Goal: Information Seeking & Learning: Learn about a topic

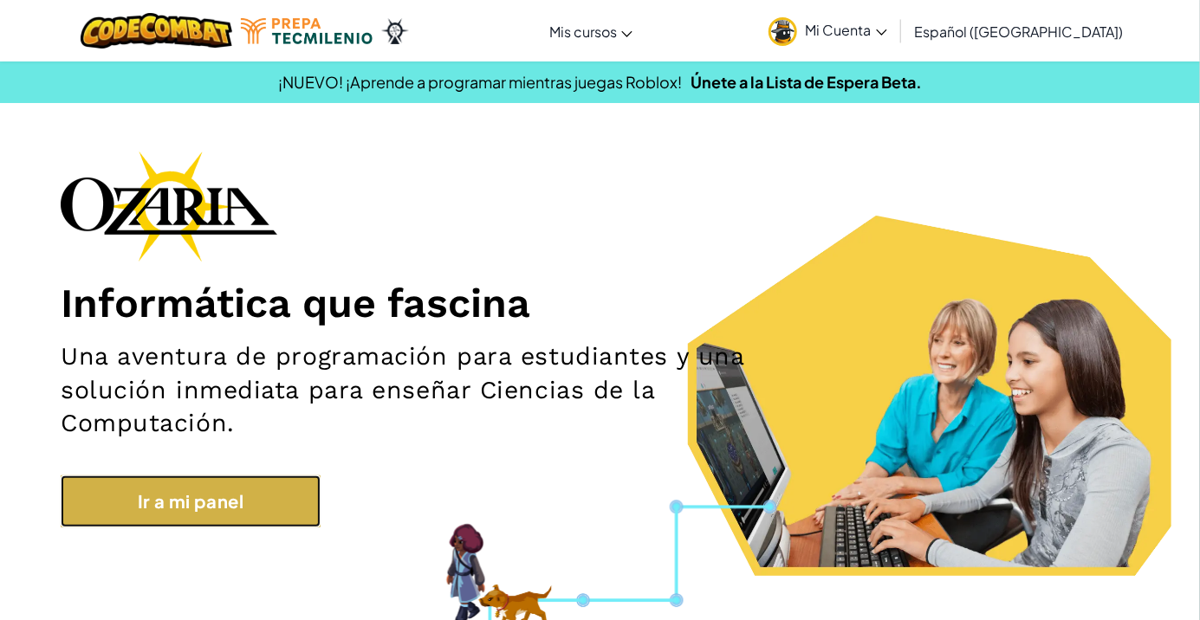
click at [163, 487] on link "Ir a mi panel" at bounding box center [191, 502] width 260 height 52
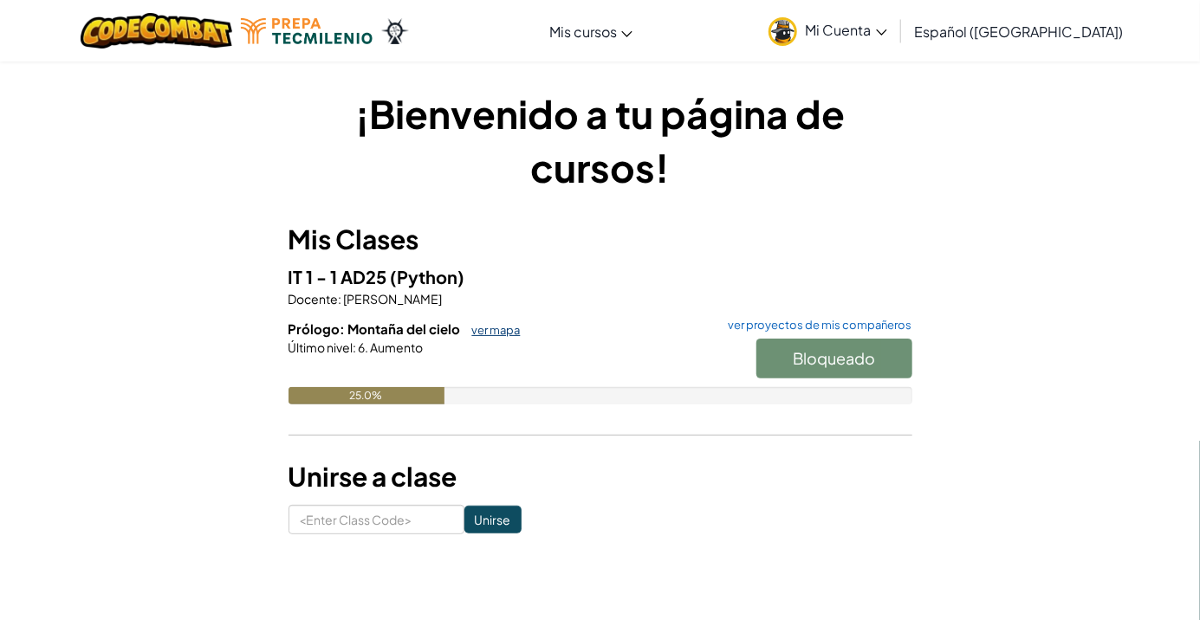
click at [487, 329] on link "ver mapa" at bounding box center [492, 330] width 57 height 14
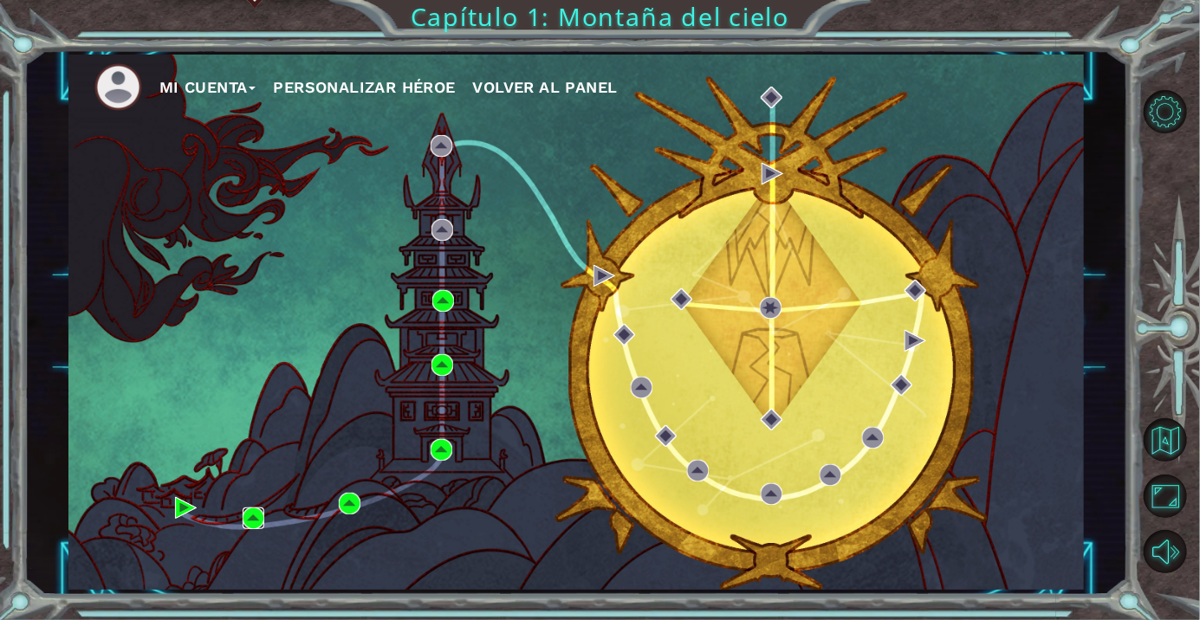
click at [254, 526] on img at bounding box center [254, 519] width 22 height 22
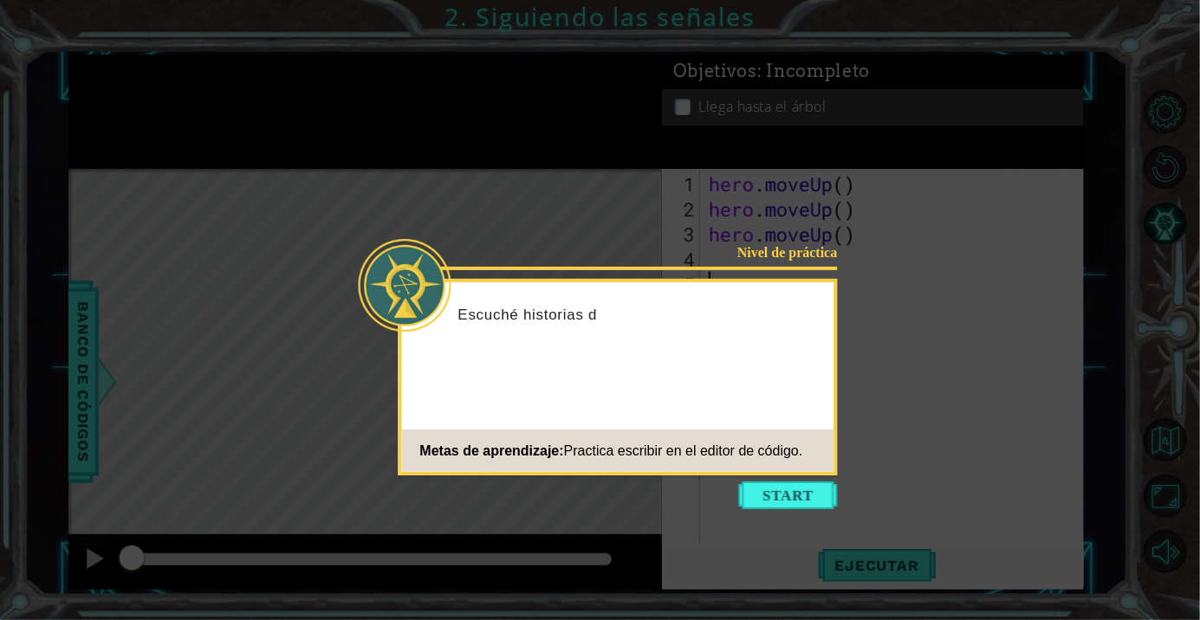
click at [785, 510] on icon at bounding box center [600, 310] width 1200 height 620
click at [778, 497] on button "Start" at bounding box center [788, 496] width 99 height 28
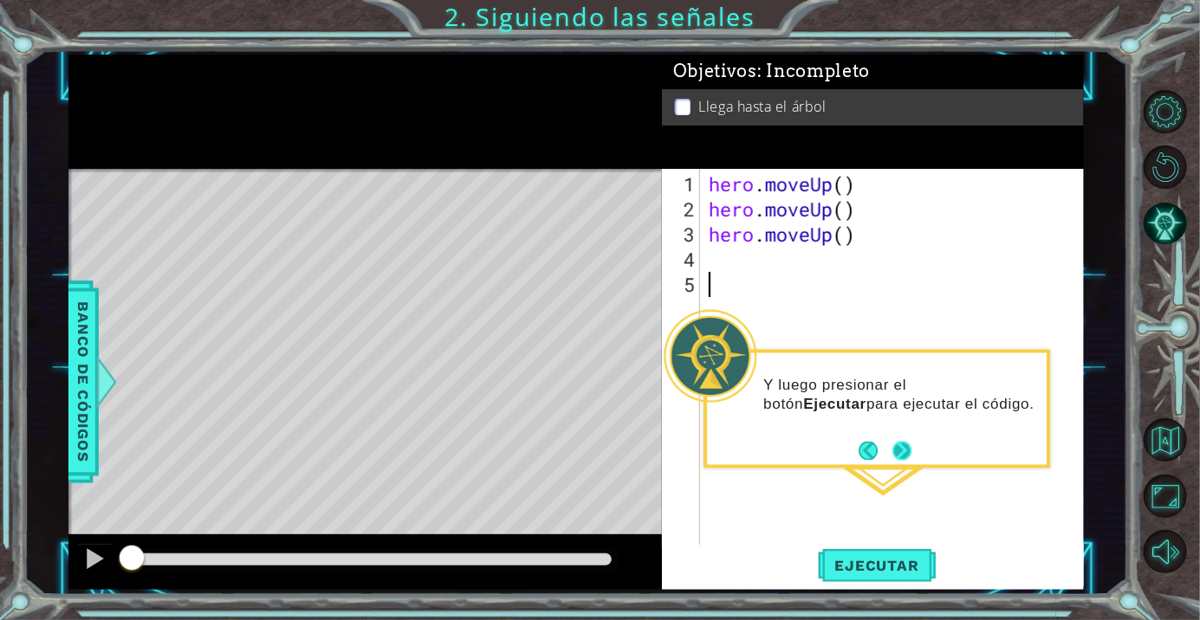
click at [904, 457] on button "Next" at bounding box center [902, 451] width 29 height 29
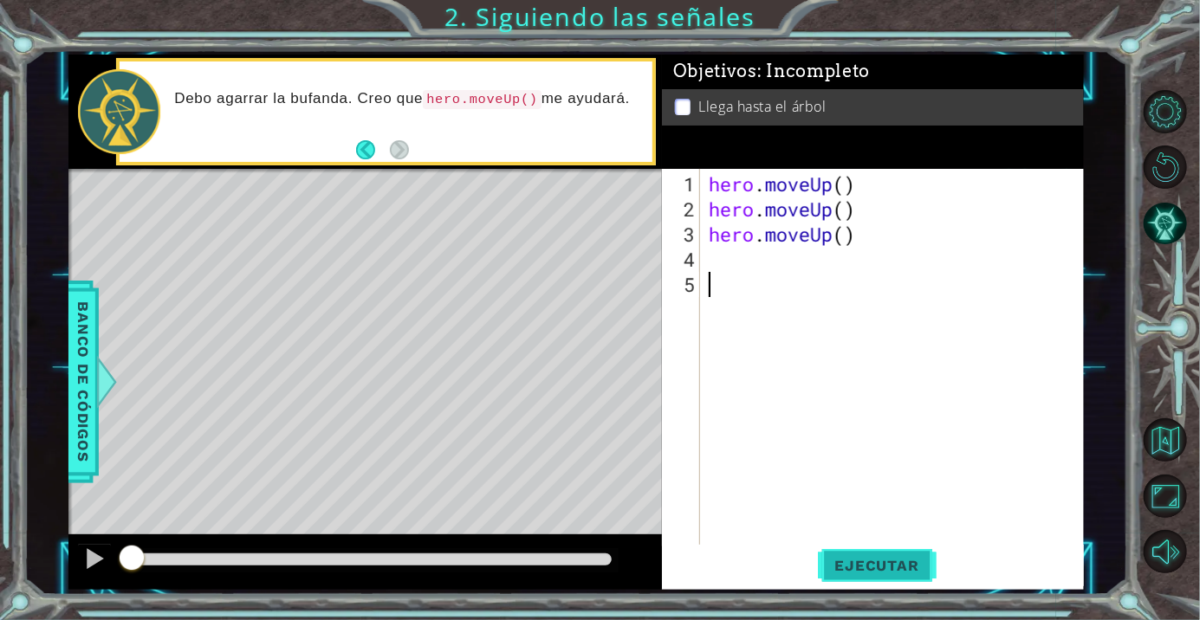
click at [854, 562] on span "Ejecutar" at bounding box center [877, 565] width 119 height 17
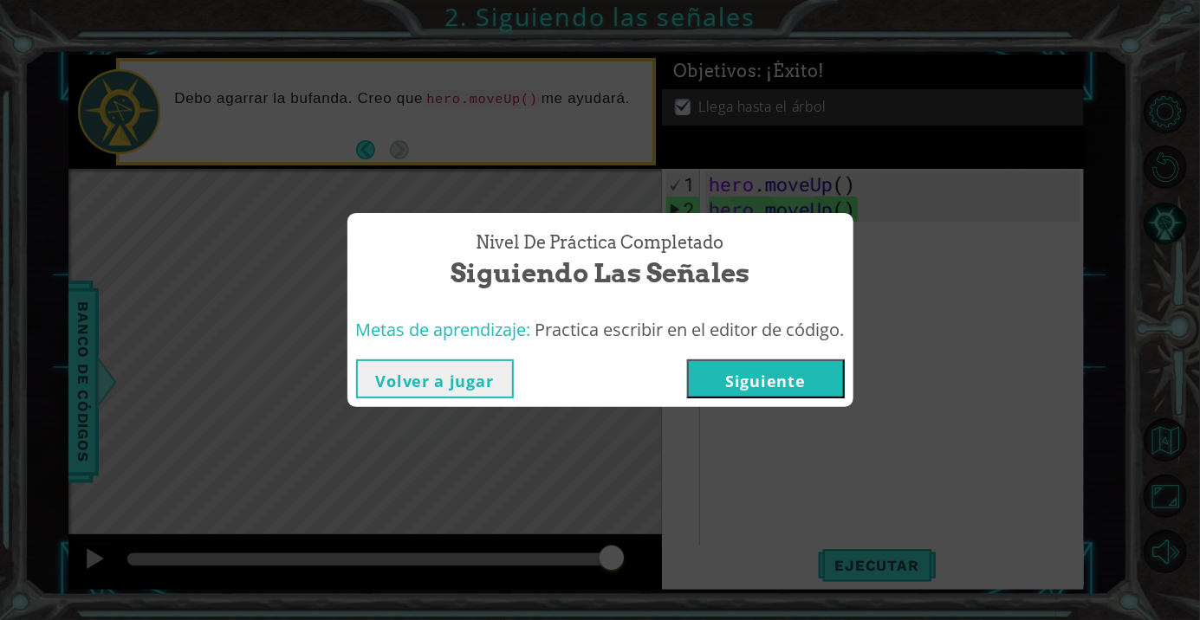
click at [393, 380] on button "Volver a jugar" at bounding box center [435, 379] width 158 height 39
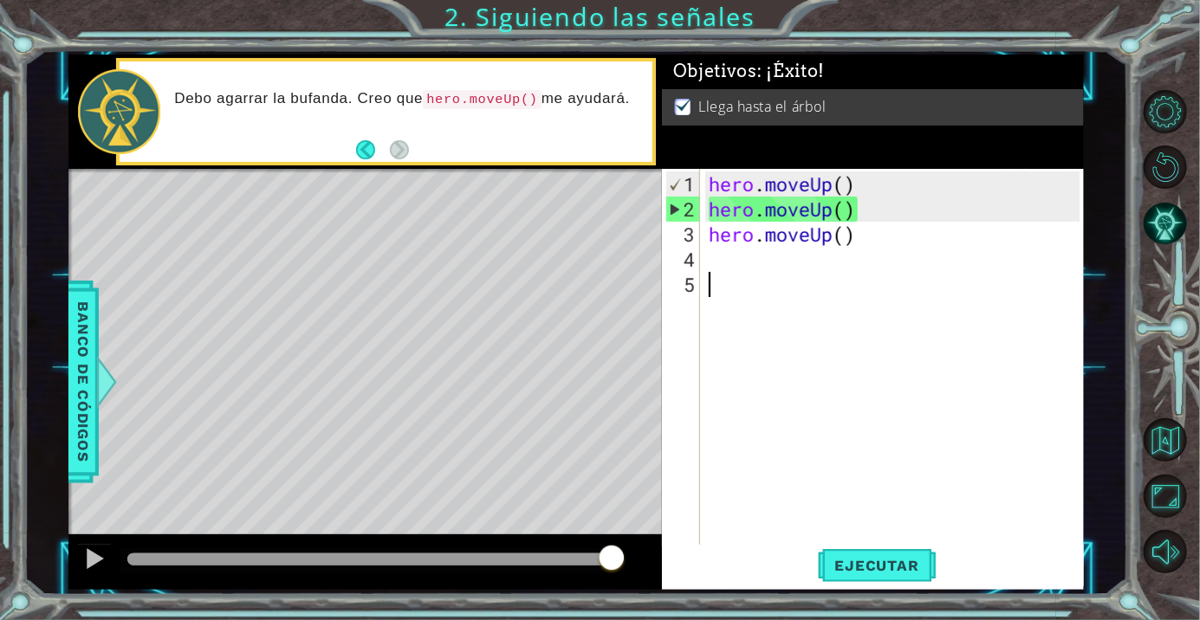
click at [741, 340] on div "hero . moveUp ( ) hero . moveUp ( ) hero . moveUp ( )" at bounding box center [896, 385] width 383 height 427
drag, startPoint x: 715, startPoint y: 184, endPoint x: 737, endPoint y: 183, distance: 21.7
click at [737, 183] on div "hero . moveUp ( ) hero . moveUp ( ) hero . moveUp ( )" at bounding box center [896, 385] width 383 height 427
type textarea "hero.moveUp()"
click at [849, 283] on div "hero . moveUp ( ) hero . moveUp ( ) hero . moveUp ( )" at bounding box center [896, 385] width 383 height 427
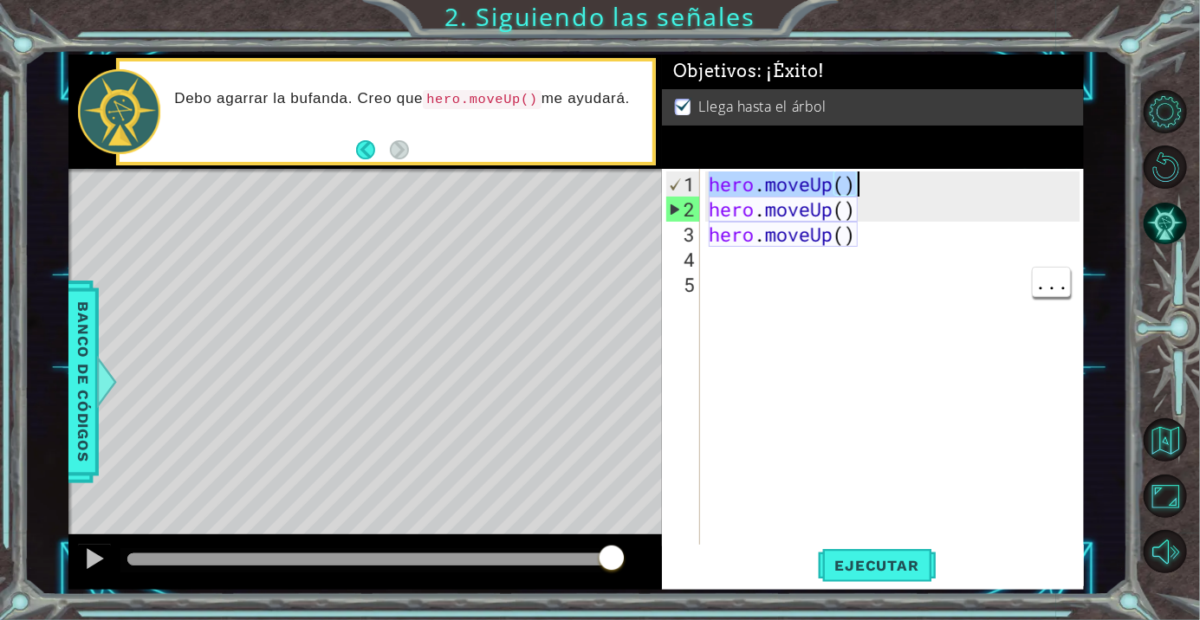
drag, startPoint x: 709, startPoint y: 183, endPoint x: 862, endPoint y: 180, distance: 153.4
click at [862, 180] on div "hero . moveUp ( ) hero . moveUp ( ) hero . moveUp ( )" at bounding box center [896, 385] width 383 height 427
type textarea "hero.moveUp()"
drag, startPoint x: 709, startPoint y: 213, endPoint x: 776, endPoint y: 213, distance: 67.6
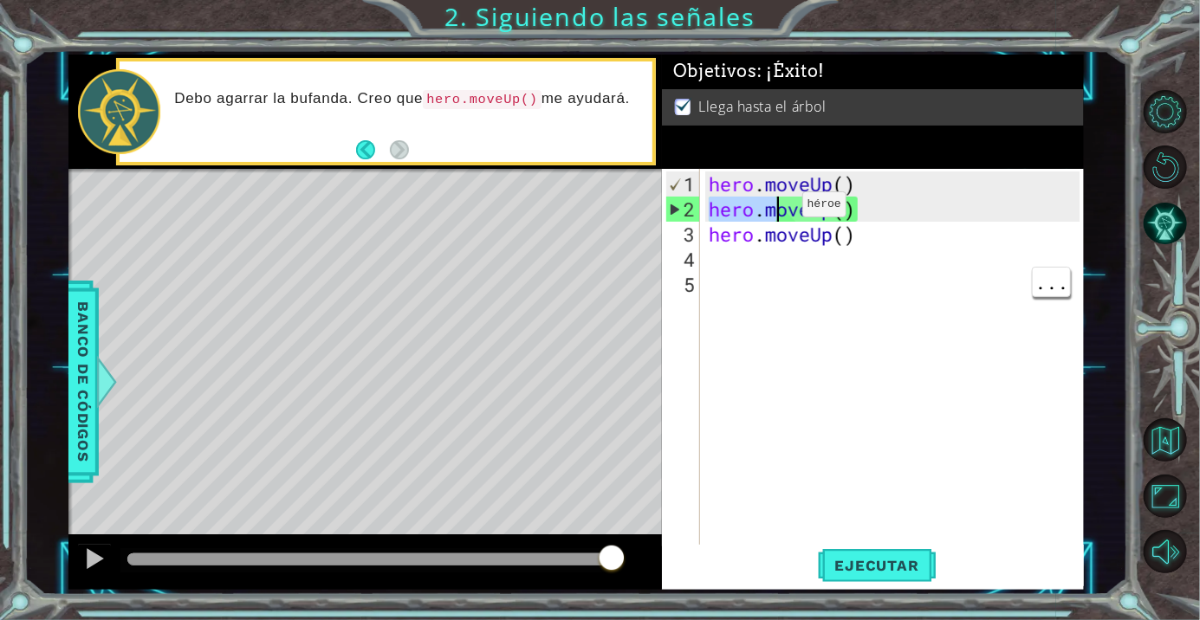
click at [776, 213] on div "hero . moveUp ( ) hero . moveUp ( ) hero . moveUp ( )" at bounding box center [896, 385] width 383 height 427
click at [851, 287] on div "hero . moveUp ( ) hero . moveUp ( ) hero . moveUp ( )" at bounding box center [896, 385] width 383 height 427
click at [794, 214] on div "hero . moveUp ( ) hero . moveUp ( ) hero . moveUp ( )" at bounding box center [896, 385] width 383 height 427
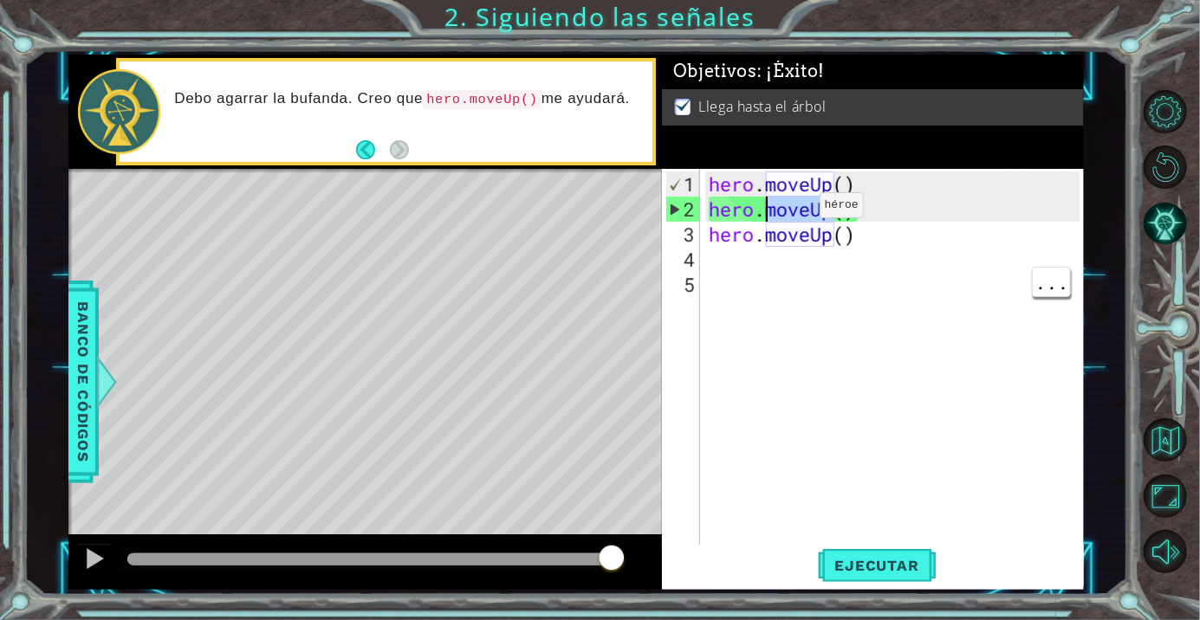
click at [794, 214] on div "hero . moveUp ( ) hero . moveUp ( ) hero . moveUp ( )" at bounding box center [896, 385] width 383 height 427
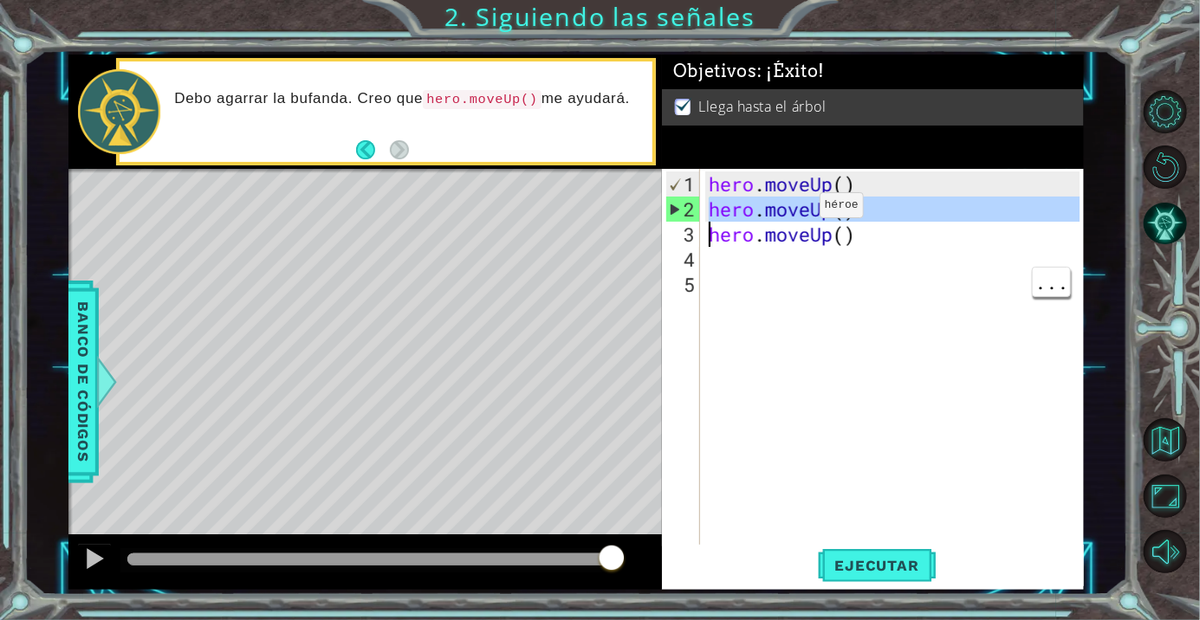
click at [794, 214] on div "hero . moveUp ( ) hero . moveUp ( ) hero . moveUp ( )" at bounding box center [896, 385] width 383 height 427
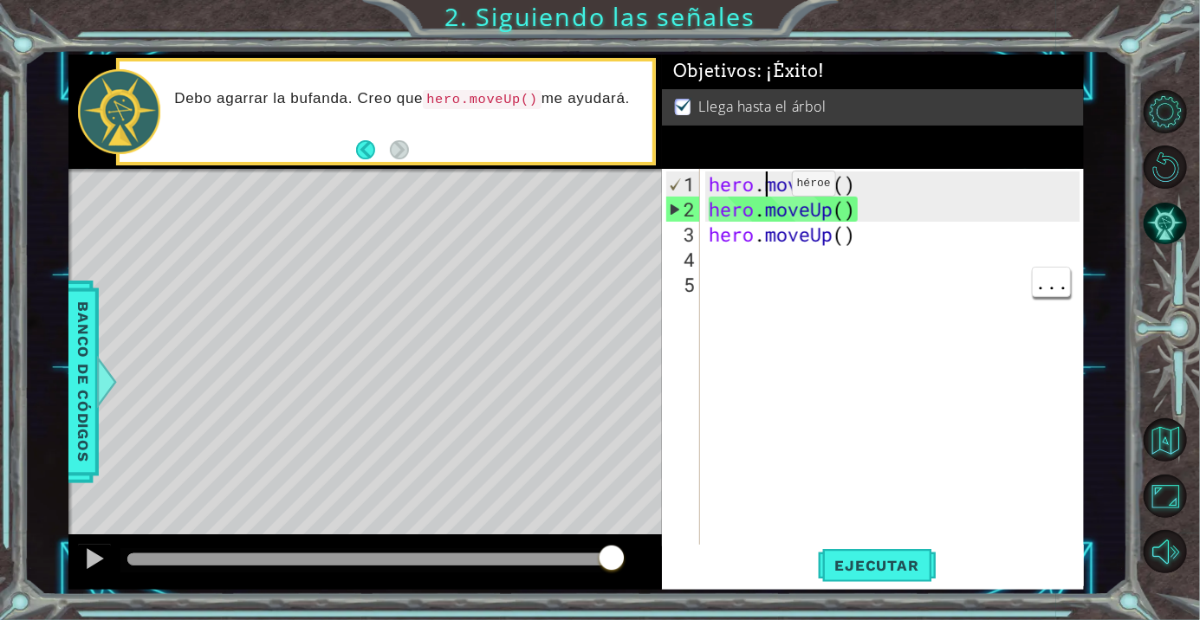
click at [766, 192] on div "hero . moveUp ( ) hero . moveUp ( ) hero . moveUp ( )" at bounding box center [896, 385] width 383 height 427
click at [766, 192] on div "hero . moveUp ( ) hero . moveUp ( ) hero . moveUp ( )" at bounding box center [892, 357] width 374 height 377
click at [766, 192] on div "hero . moveUp ( ) hero . moveUp ( ) hero . moveUp ( )" at bounding box center [896, 385] width 383 height 427
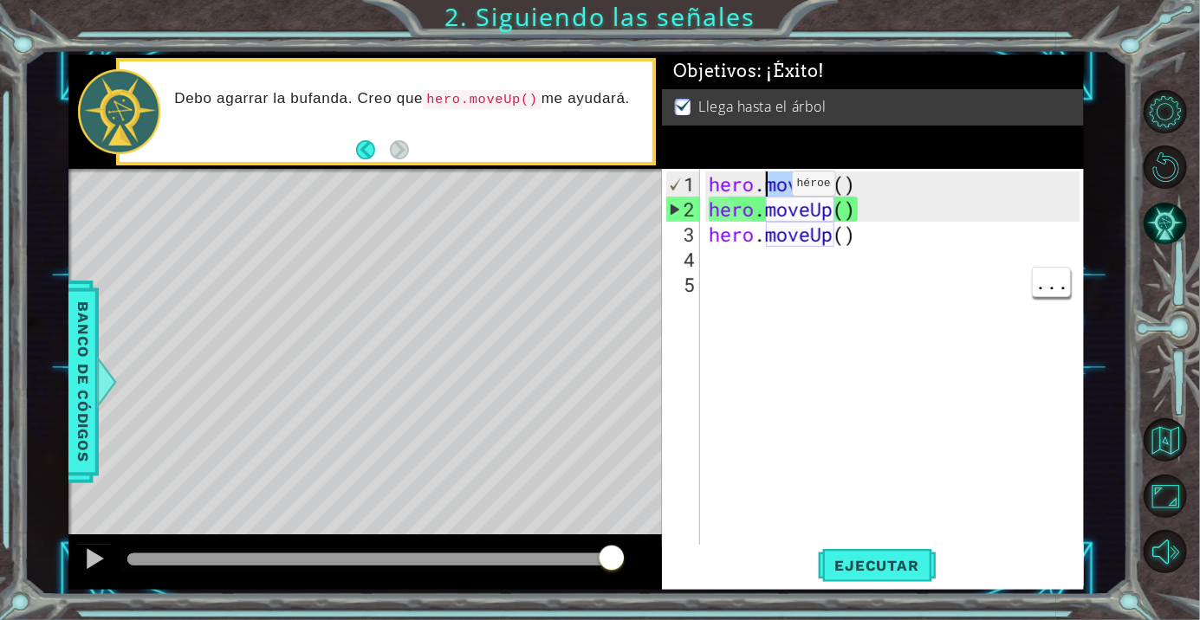
click at [766, 192] on div "hero . moveUp ( ) hero . moveUp ( ) hero . moveUp ( )" at bounding box center [896, 385] width 383 height 427
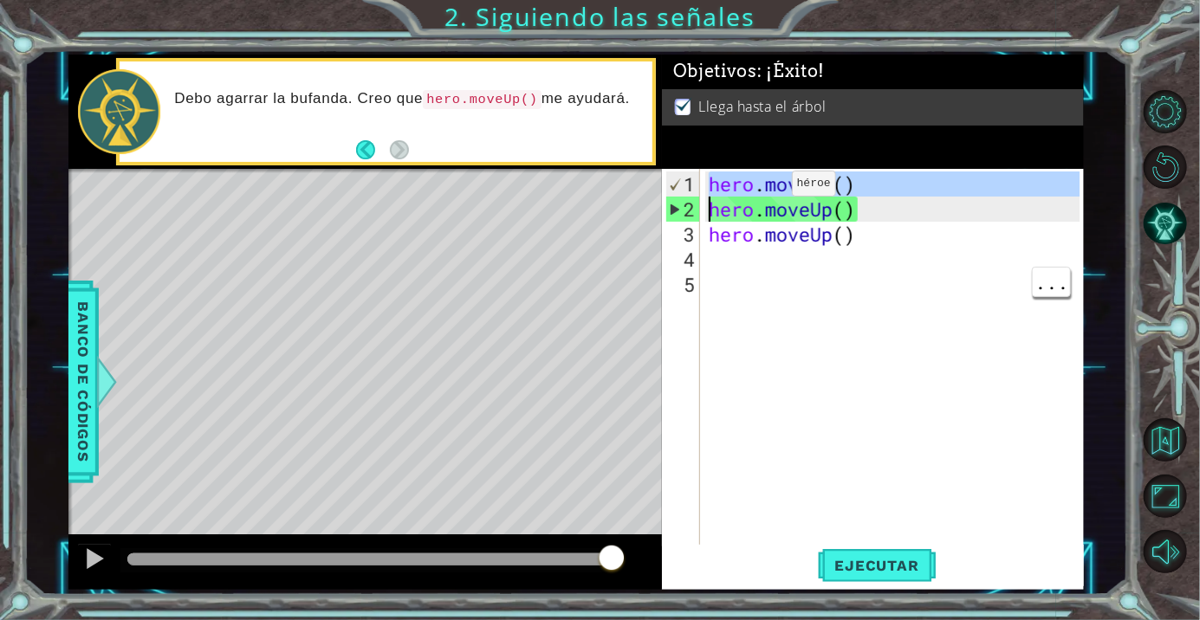
scroll to position [1, 0]
click at [766, 192] on div "hero . moveUp ( ) hero . moveUp ( ) hero . moveUp ( )" at bounding box center [892, 357] width 374 height 377
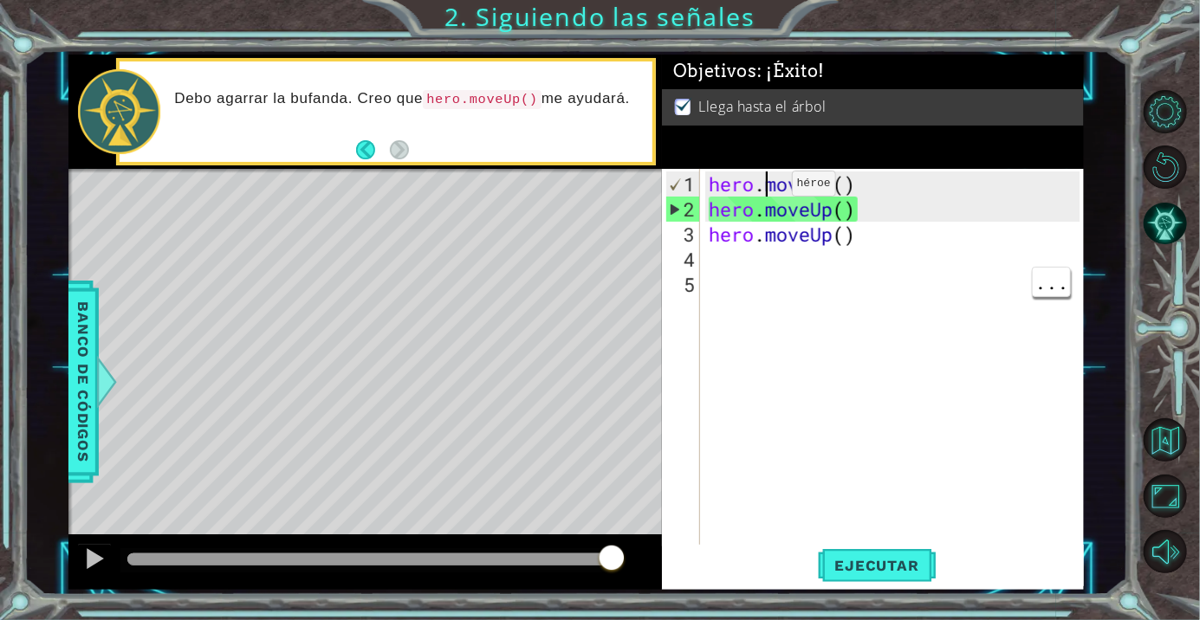
click at [766, 192] on div "hero . moveUp ( ) hero . moveUp ( ) hero . moveUp ( )" at bounding box center [896, 385] width 383 height 427
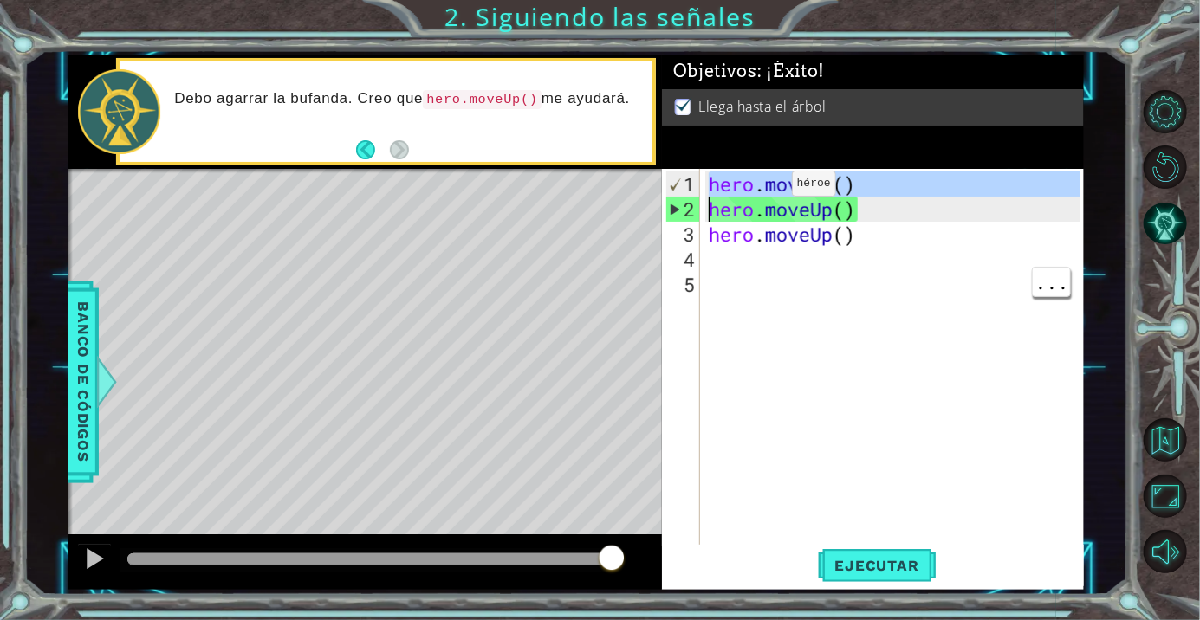
scroll to position [0, 5]
click at [766, 192] on div "hero . moveUp ( ) hero . moveUp ( ) hero . moveUp ( )" at bounding box center [896, 385] width 383 height 427
click at [607, 564] on div at bounding box center [611, 559] width 31 height 31
click at [827, 577] on button "Ejecutar" at bounding box center [877, 566] width 119 height 42
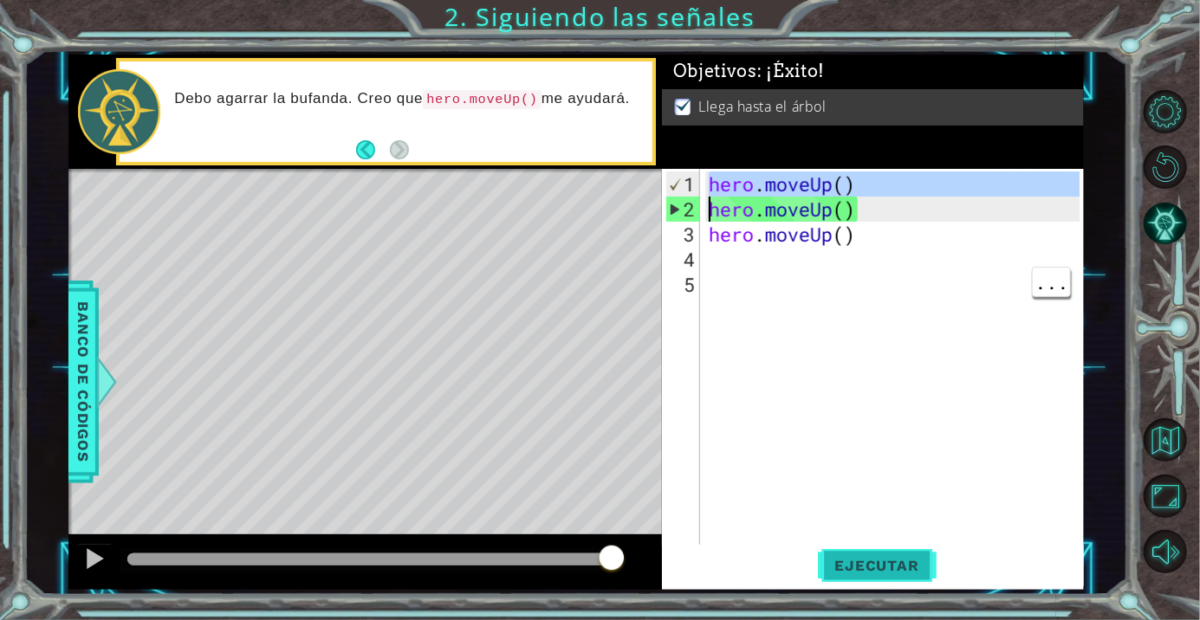
type textarea "hero.moveUp()"
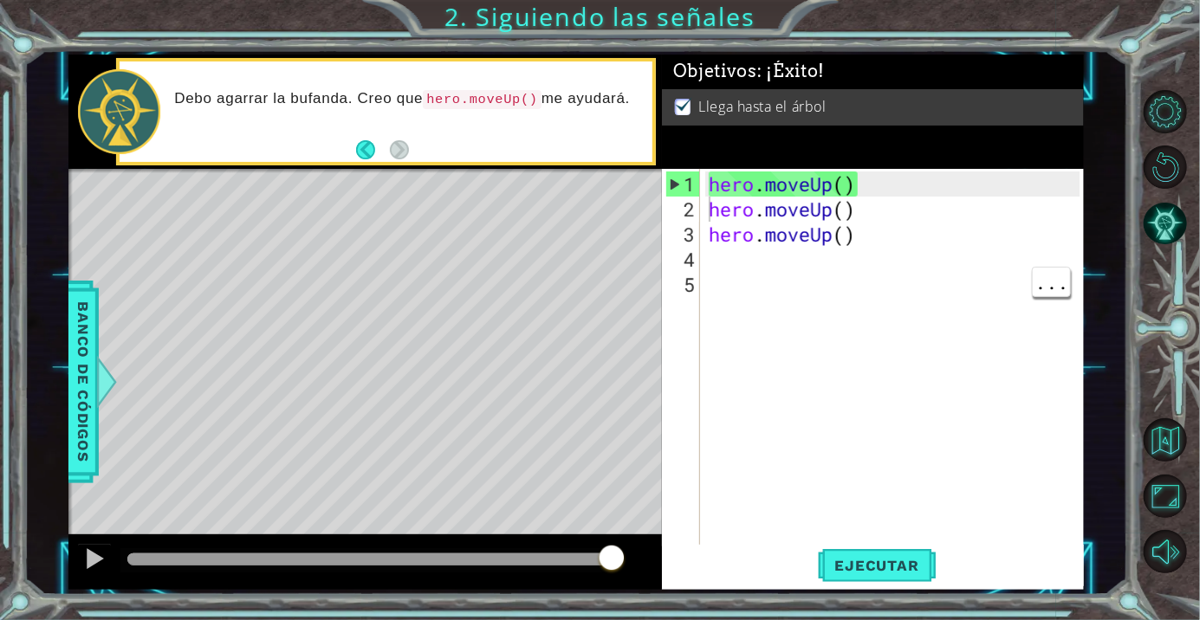
click at [604, 559] on div at bounding box center [369, 560] width 484 height 12
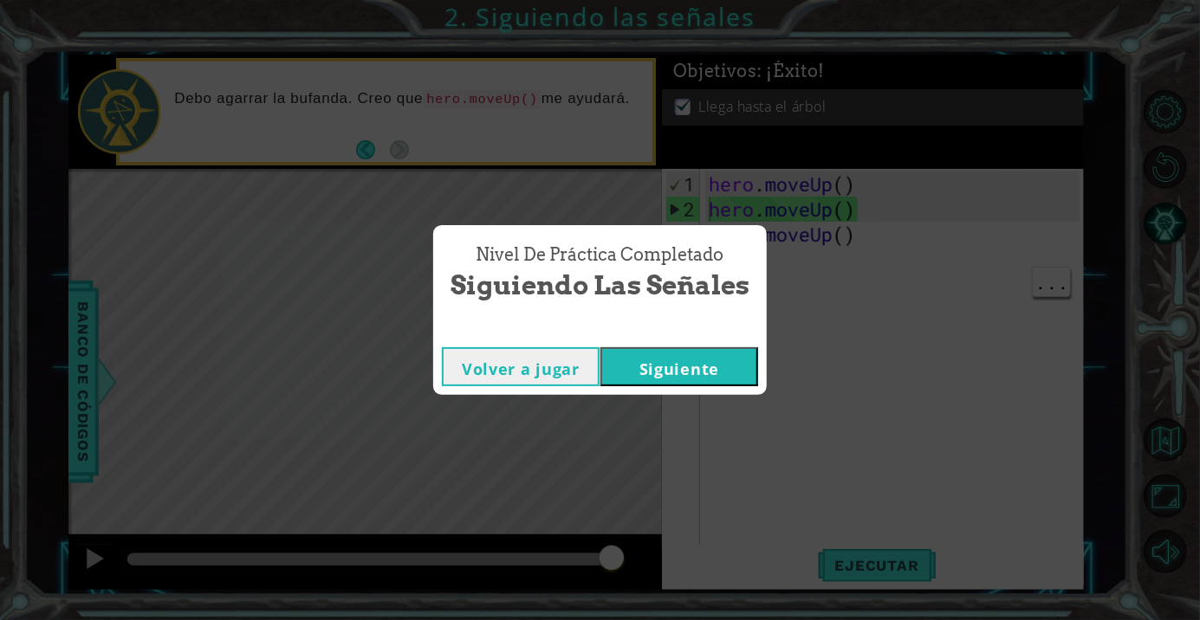
click at [632, 360] on button "Siguiente" at bounding box center [680, 366] width 158 height 39
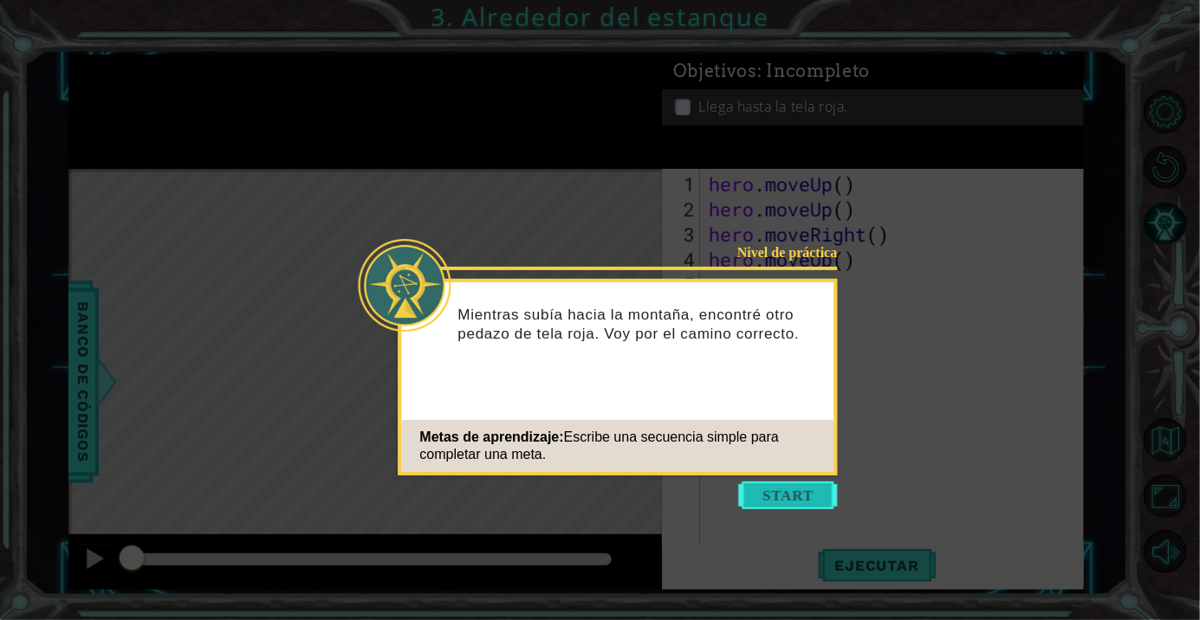
click at [772, 489] on button "Start" at bounding box center [788, 496] width 99 height 28
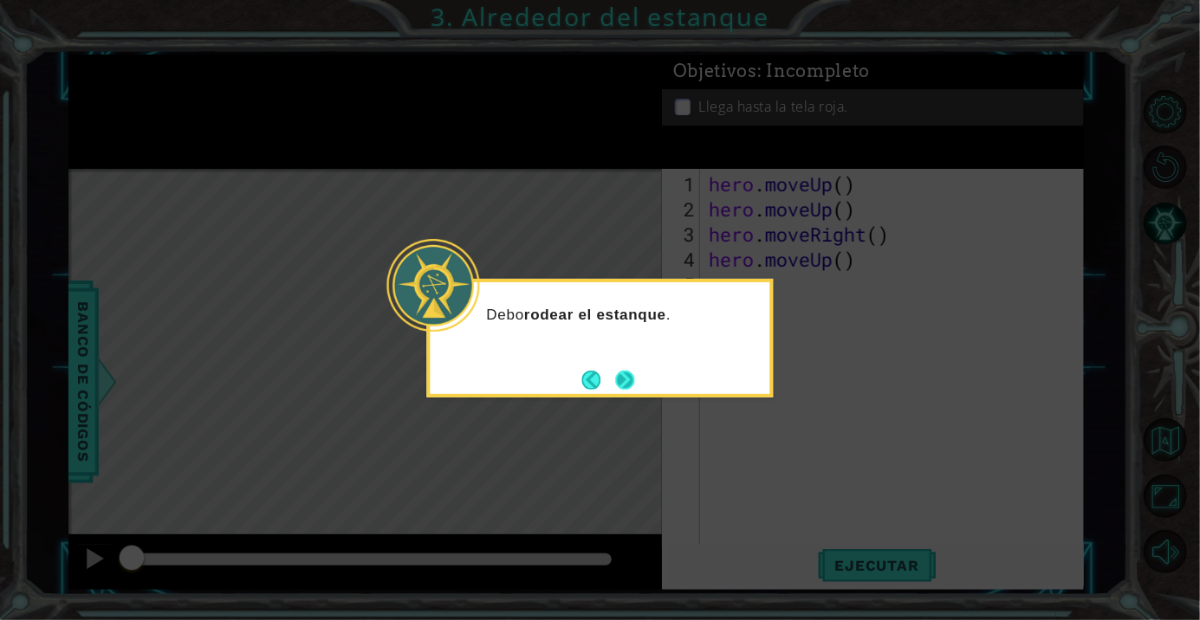
click at [622, 372] on button "Next" at bounding box center [625, 380] width 29 height 29
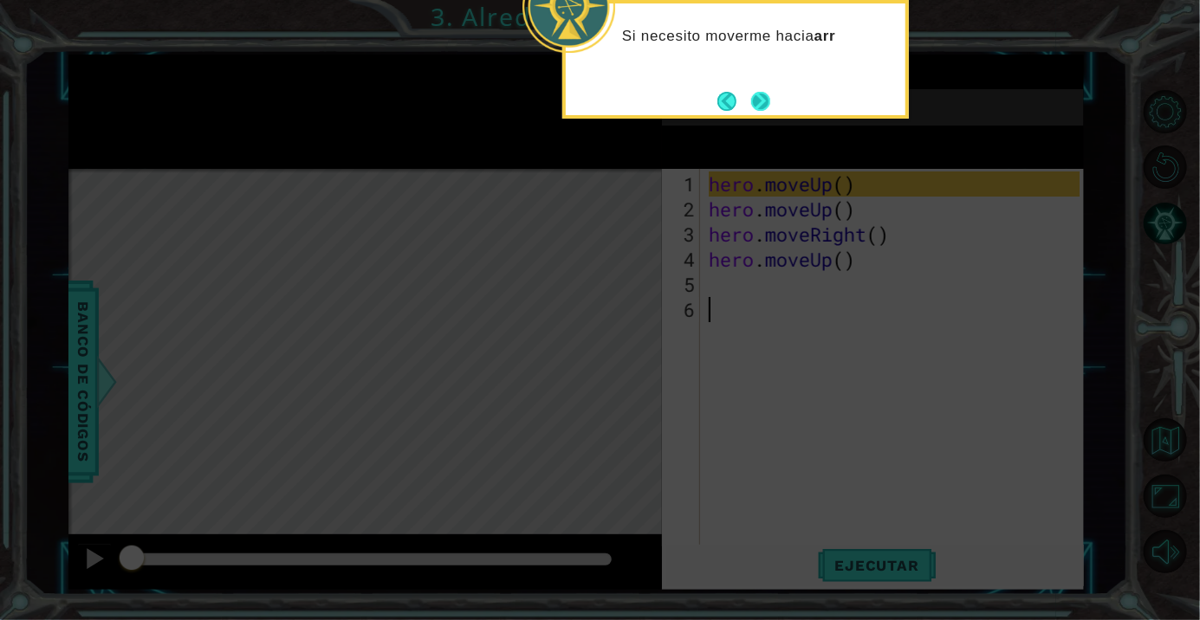
click at [764, 108] on button "Next" at bounding box center [761, 101] width 30 height 30
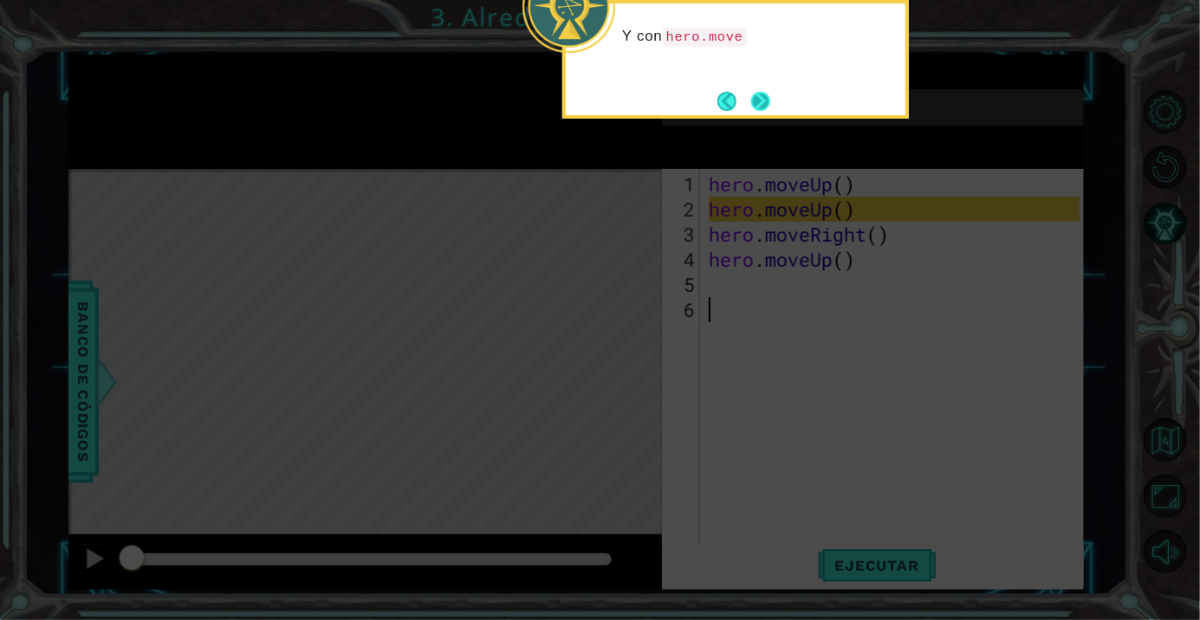
click at [772, 109] on button "Next" at bounding box center [761, 101] width 23 height 23
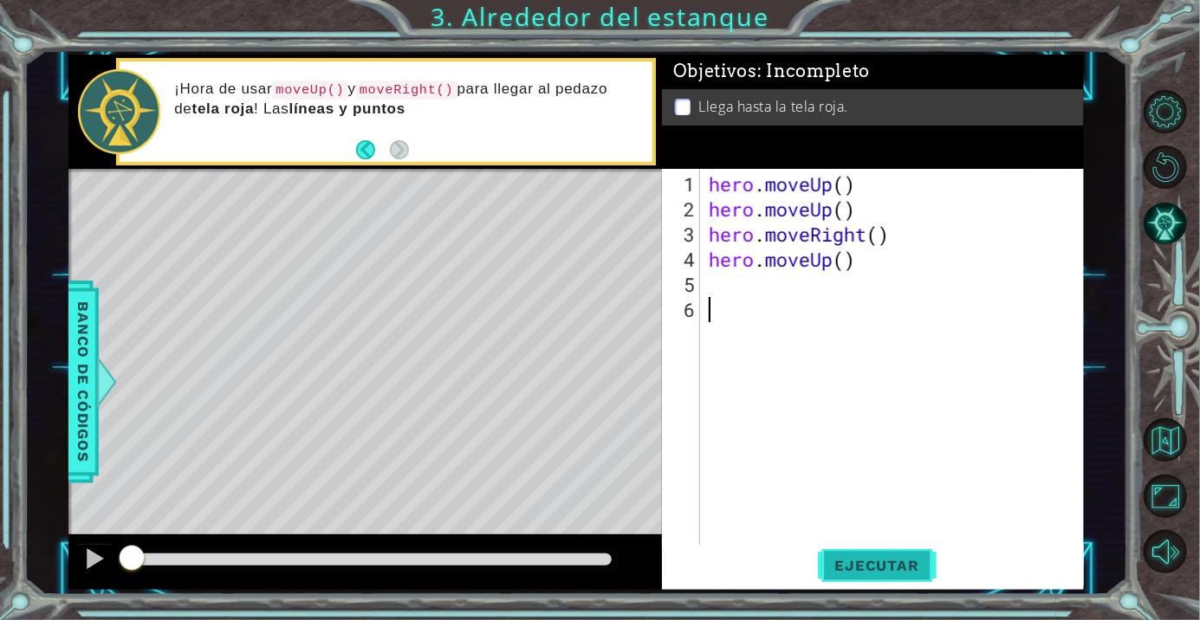
click at [861, 556] on button "Ejecutar" at bounding box center [877, 566] width 119 height 42
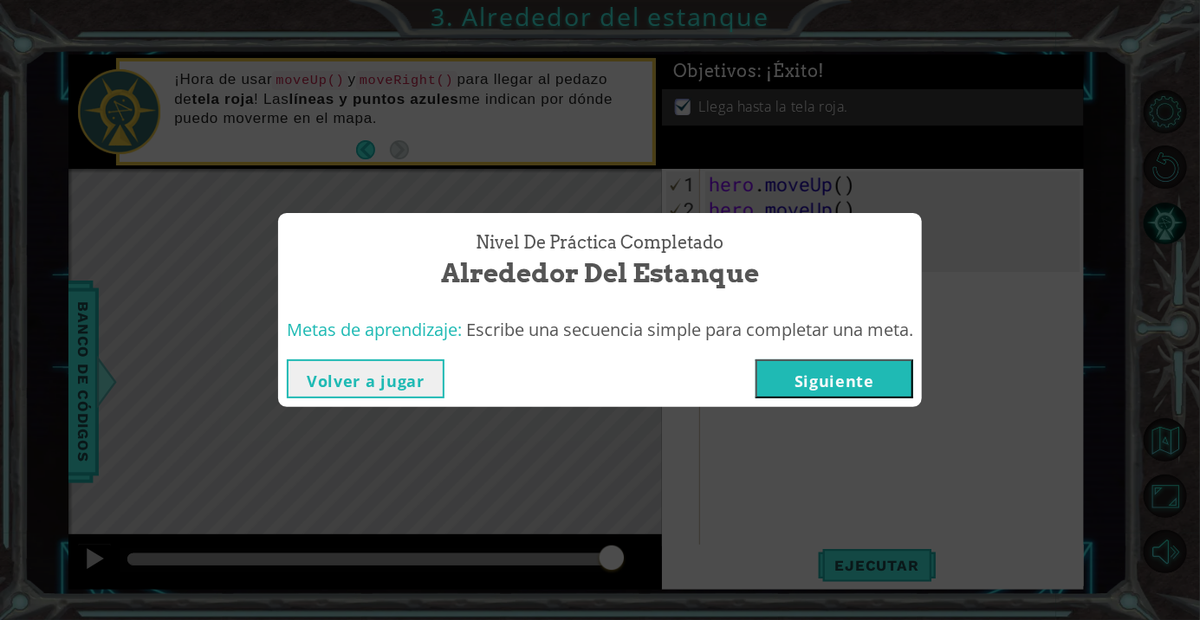
click at [356, 389] on button "Volver a jugar" at bounding box center [366, 379] width 158 height 39
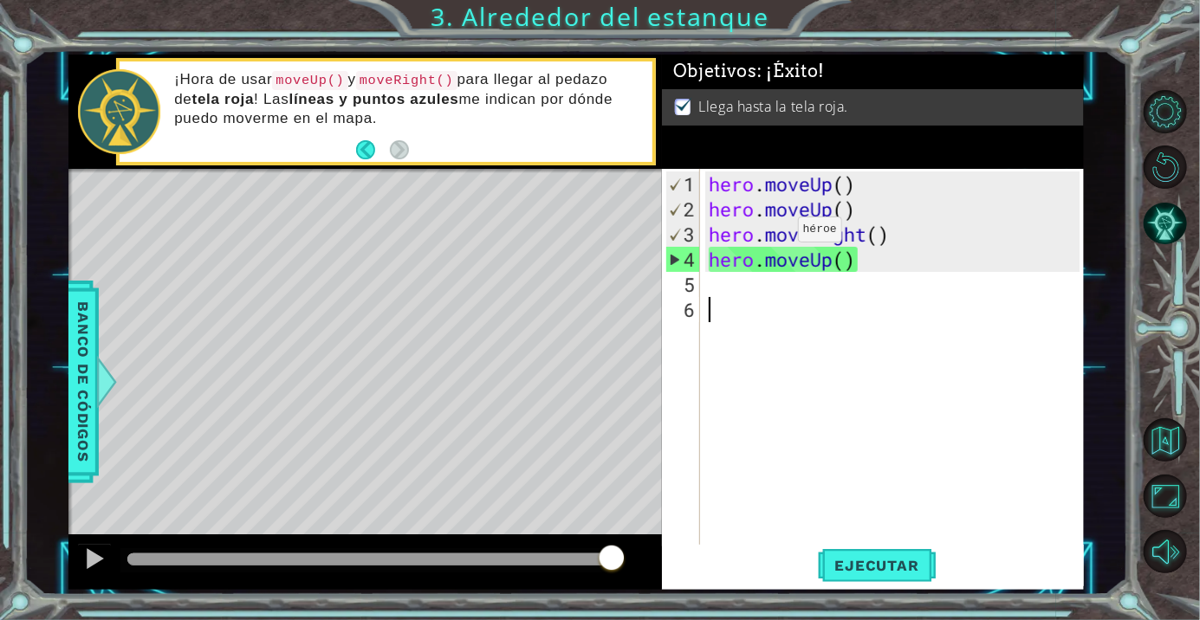
click at [771, 237] on div "hero . moveUp ( ) hero . moveUp ( ) hero . moveRight ( ) hero . moveUp ( )" at bounding box center [896, 385] width 383 height 427
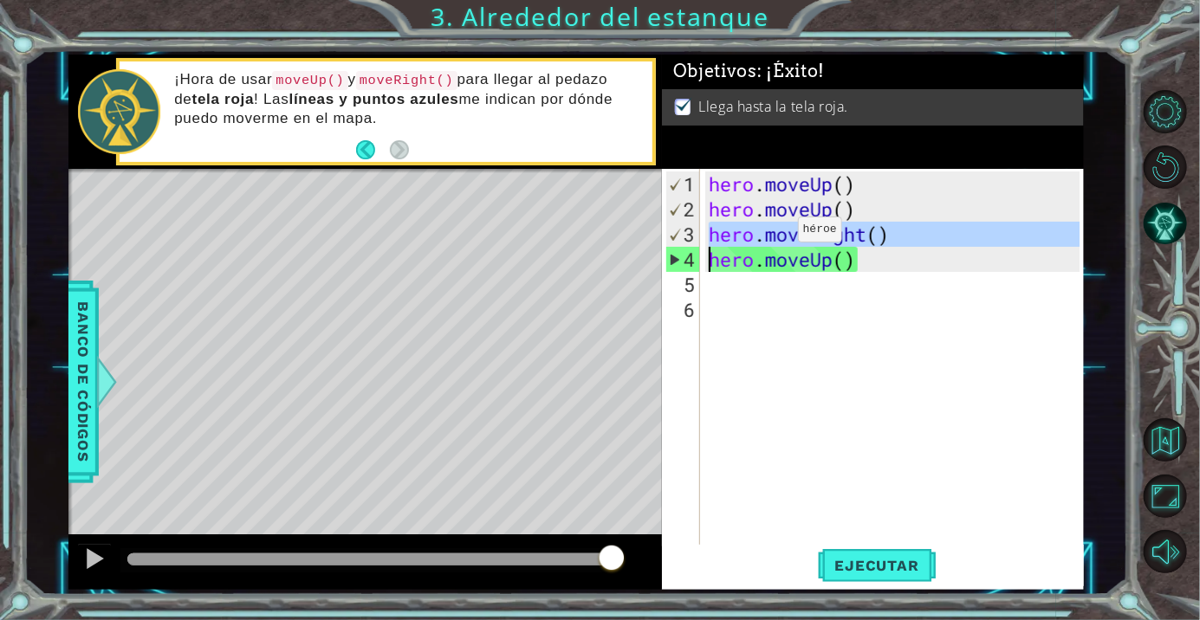
scroll to position [0, 7]
click at [771, 237] on div "hero . moveUp ( ) hero . moveUp ( ) hero . moveRight ( ) hero . moveUp ( )" at bounding box center [896, 385] width 383 height 427
click at [801, 268] on div "hero . moveUp ( ) hero . moveUp ( ) hero . moveRight ( ) hero . moveUp ( )" at bounding box center [896, 385] width 383 height 427
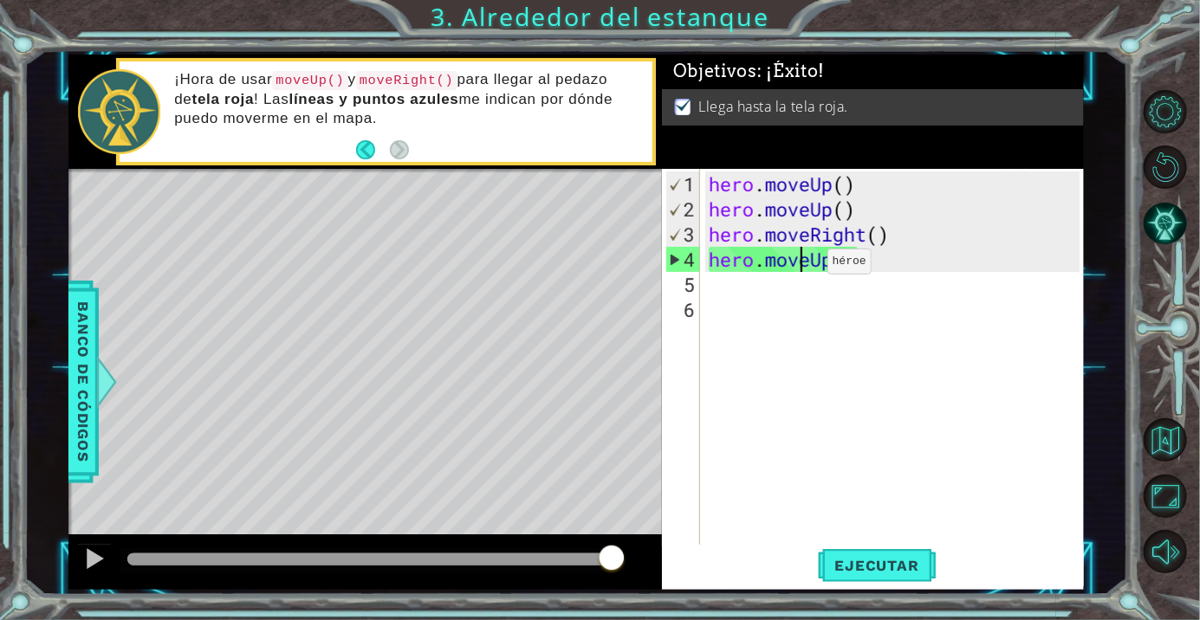
click at [802, 270] on div "hero . moveUp ( ) hero . moveUp ( ) hero . moveRight ( ) hero . moveUp ( )" at bounding box center [896, 385] width 383 height 427
click at [802, 270] on div "hero . moveUp ( ) hero . moveUp ( ) hero . moveRight ( ) hero . moveUp ( )" at bounding box center [892, 357] width 374 height 377
click at [802, 270] on div "hero . moveUp ( ) hero . moveUp ( ) hero . moveRight ( ) hero . moveUp ( )" at bounding box center [896, 385] width 383 height 427
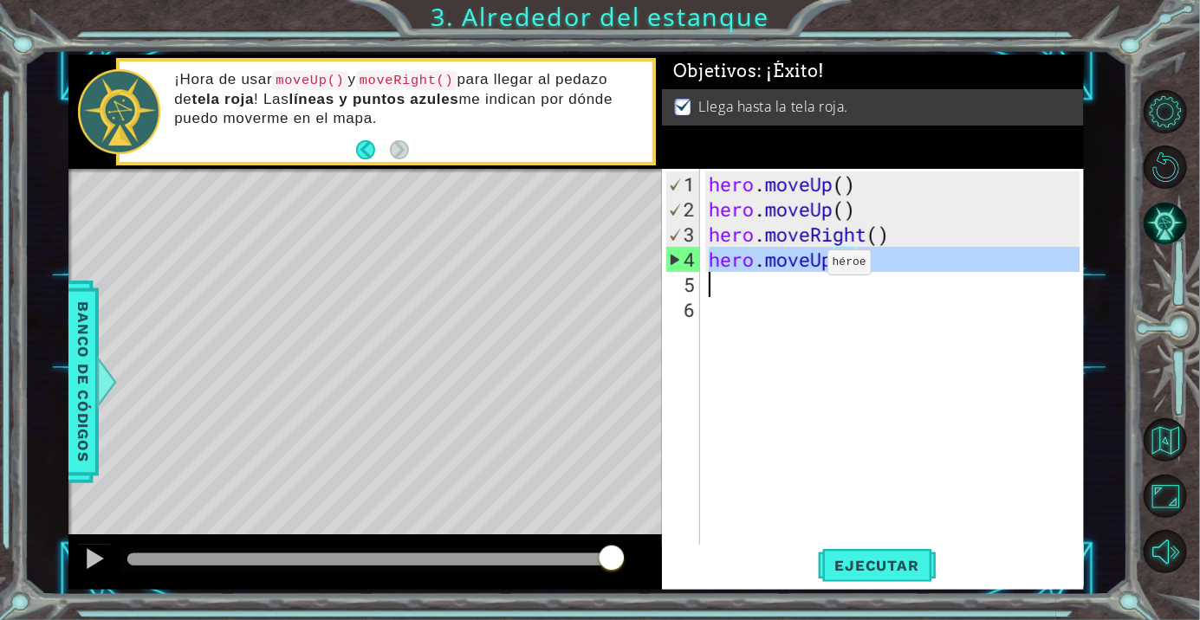
scroll to position [0, 5]
click at [802, 270] on div "hero . moveUp ( ) hero . moveUp ( ) hero . moveRight ( ) hero . moveUp ( )" at bounding box center [896, 385] width 383 height 427
type textarea "hero.moveUp()"
drag, startPoint x: 618, startPoint y: 550, endPoint x: 646, endPoint y: 563, distance: 30.6
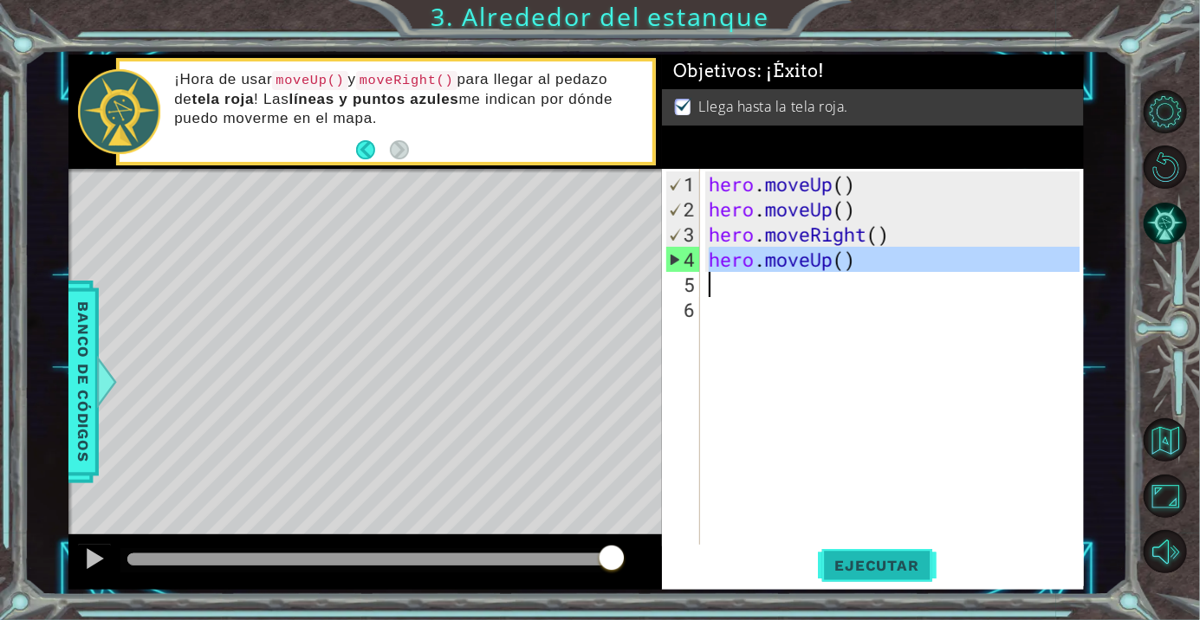
click at [864, 551] on button "Ejecutar" at bounding box center [877, 566] width 119 height 42
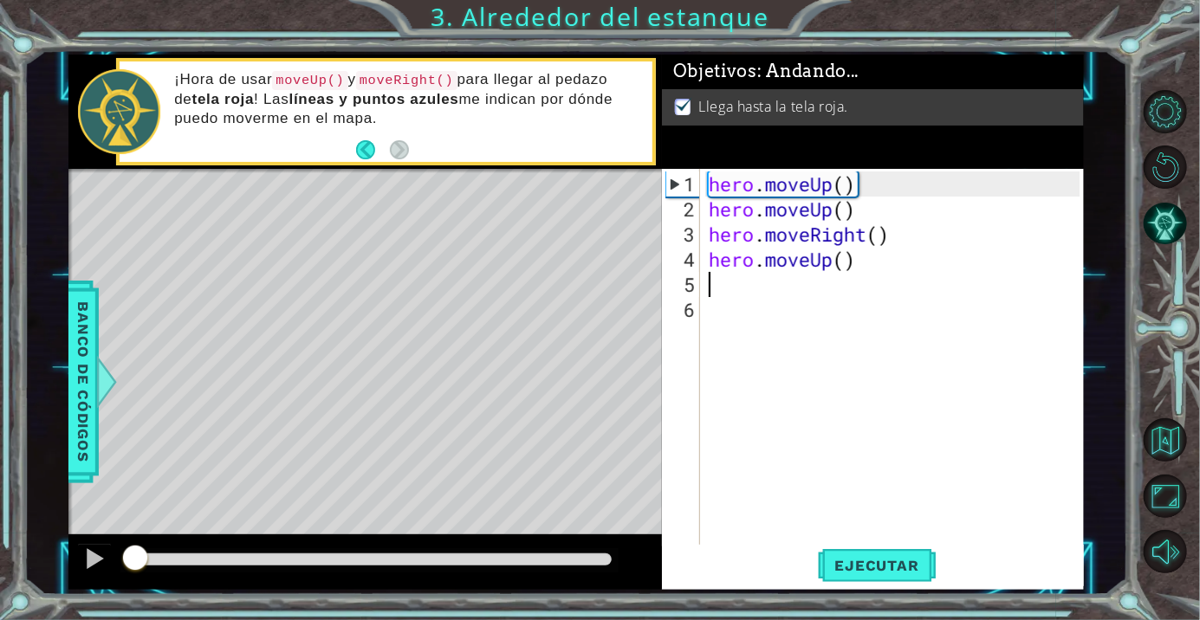
scroll to position [0, 0]
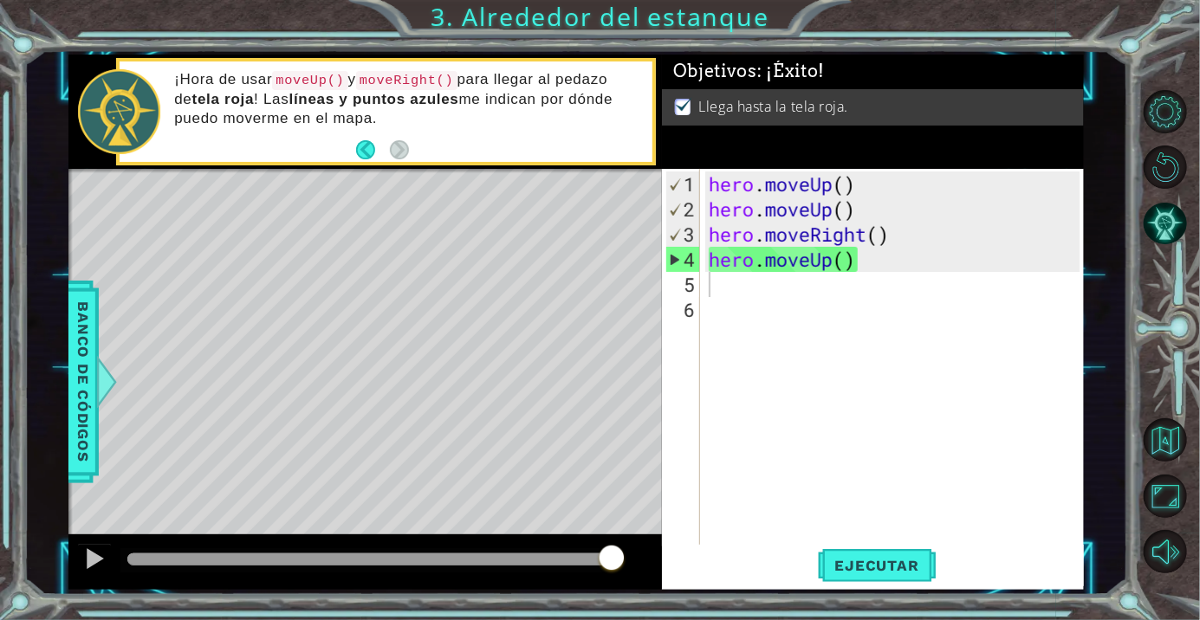
click at [608, 565] on div at bounding box center [369, 560] width 484 height 12
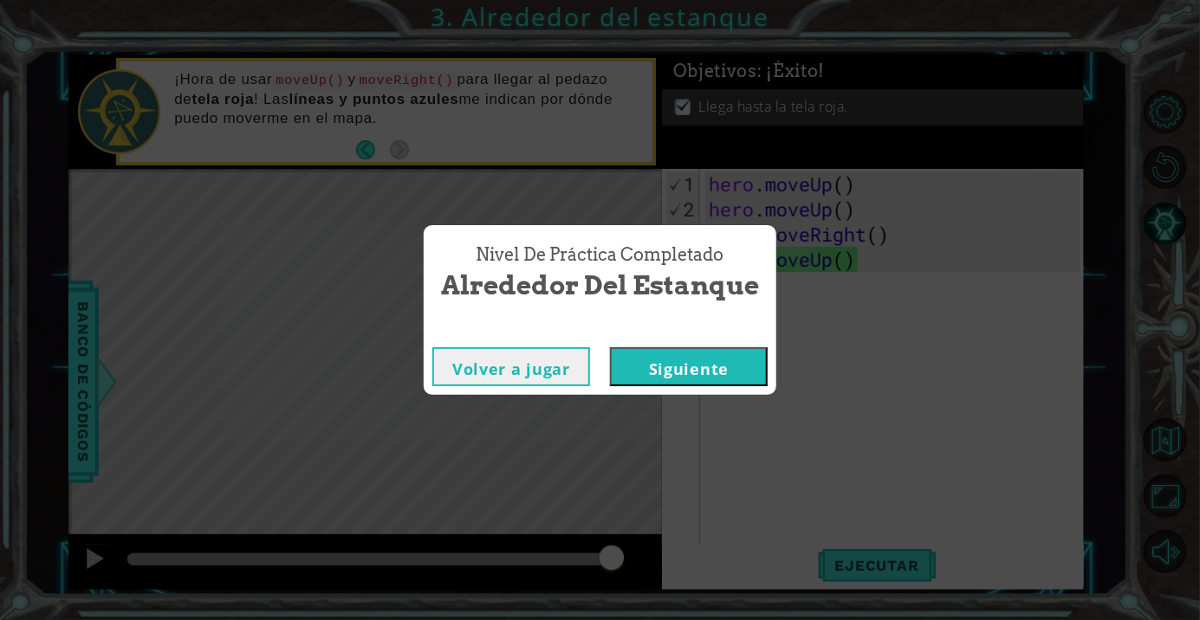
click at [655, 375] on button "Siguiente" at bounding box center [689, 366] width 158 height 39
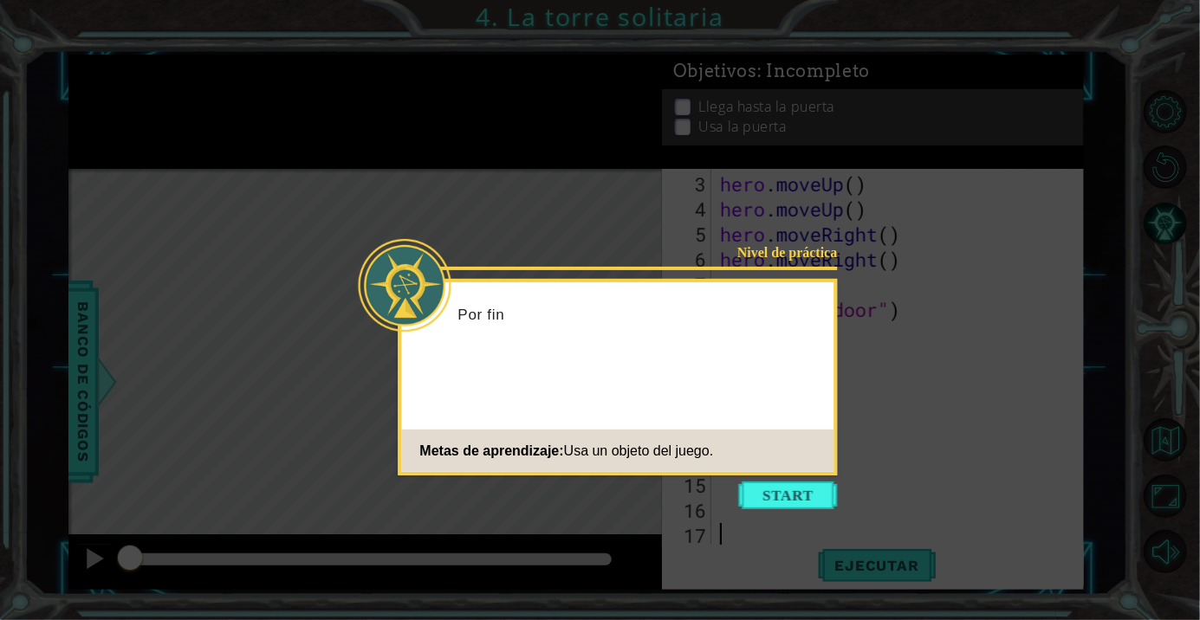
scroll to position [49, 0]
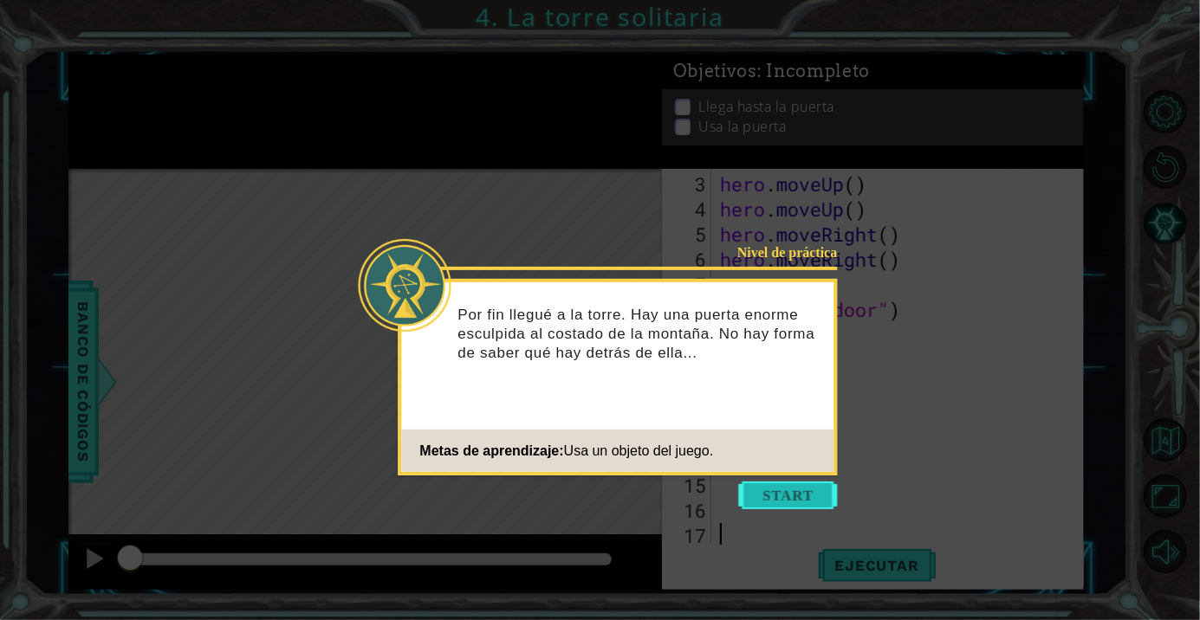
click at [783, 487] on button "Start" at bounding box center [788, 496] width 99 height 28
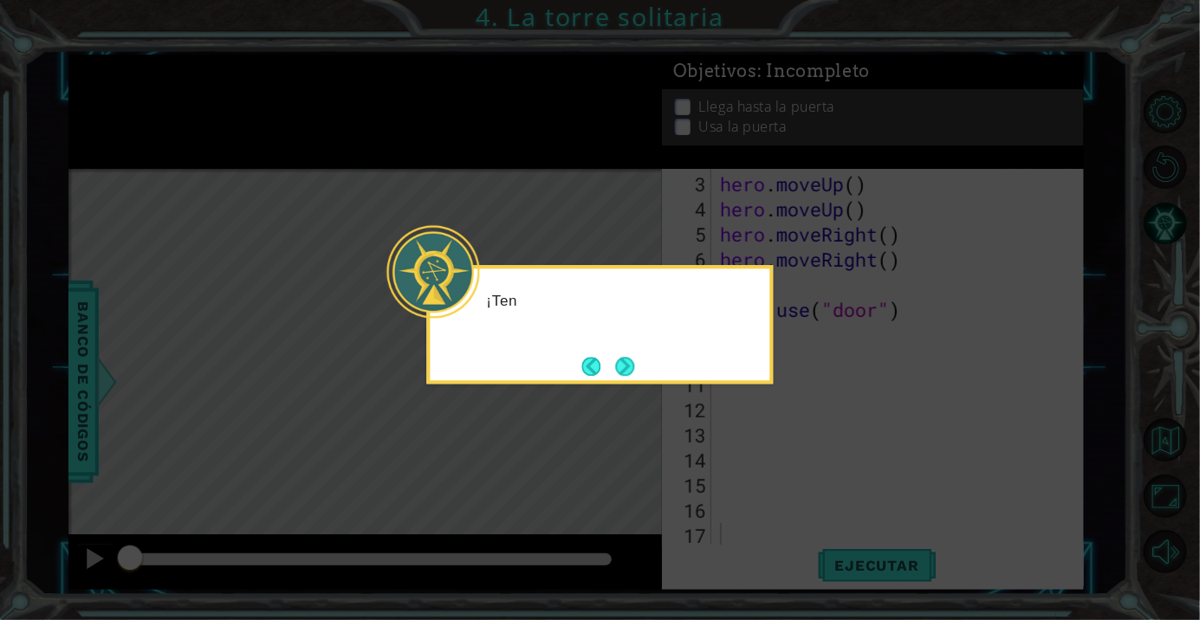
scroll to position [83, 0]
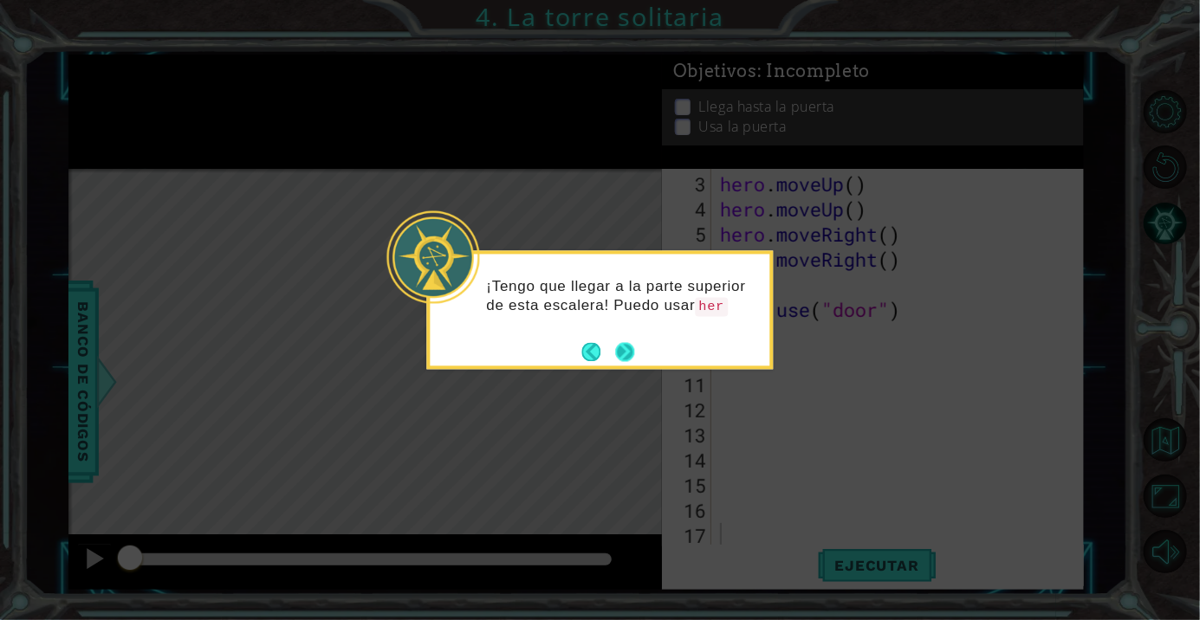
click at [617, 341] on button "Next" at bounding box center [625, 352] width 32 height 32
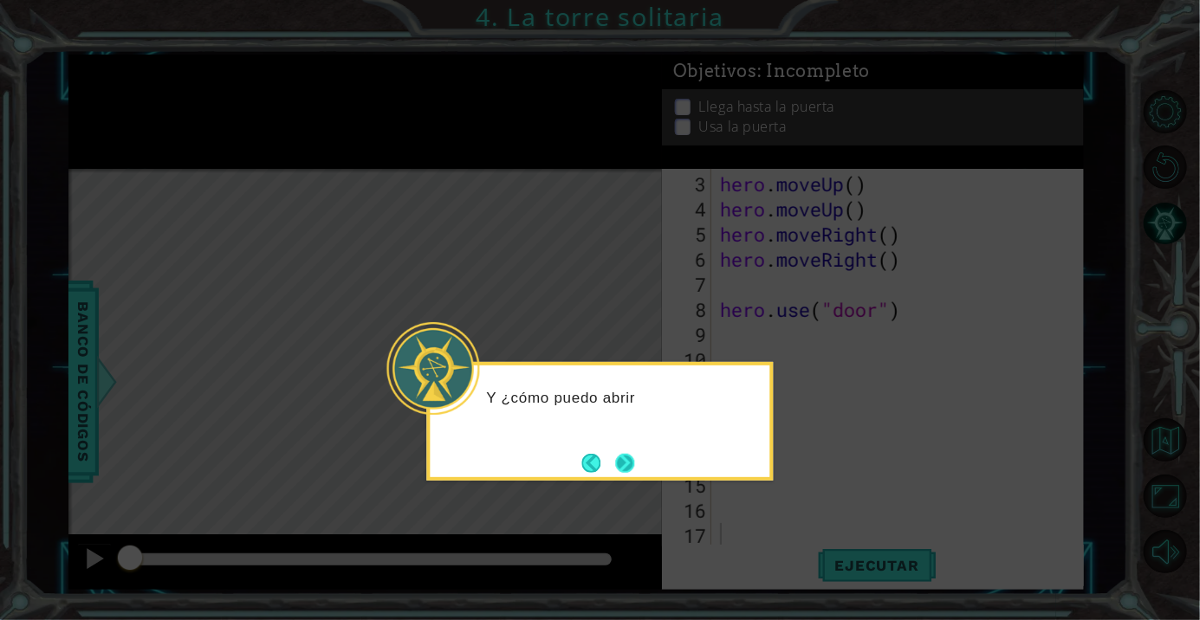
click at [617, 453] on button "Next" at bounding box center [624, 462] width 19 height 19
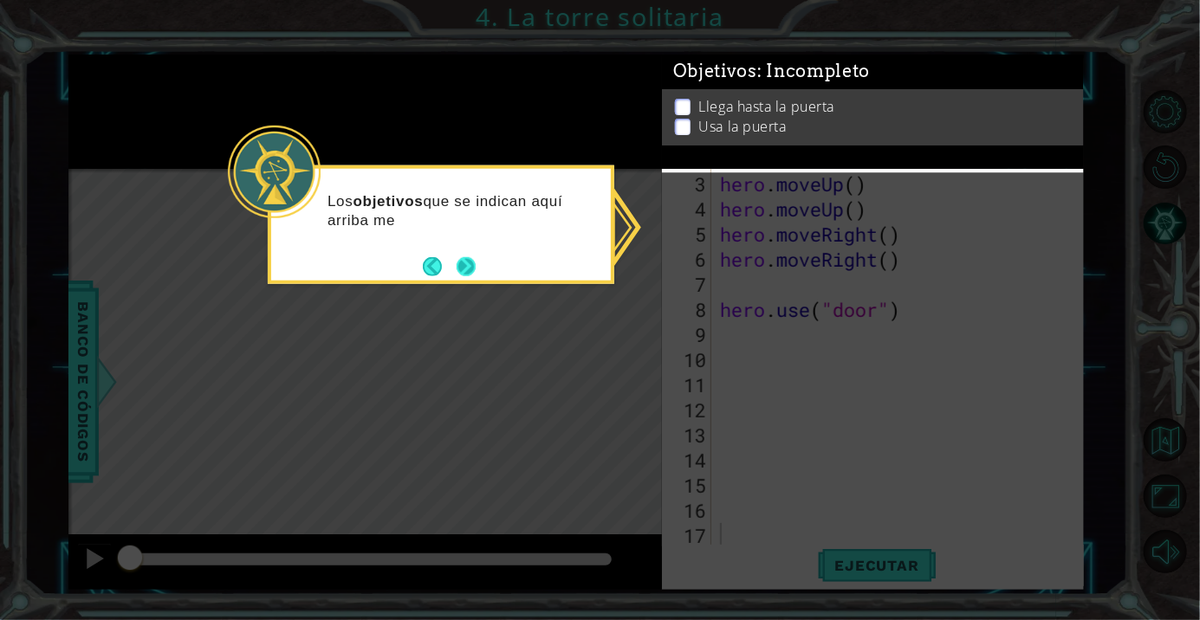
click at [458, 251] on button "Next" at bounding box center [466, 266] width 31 height 31
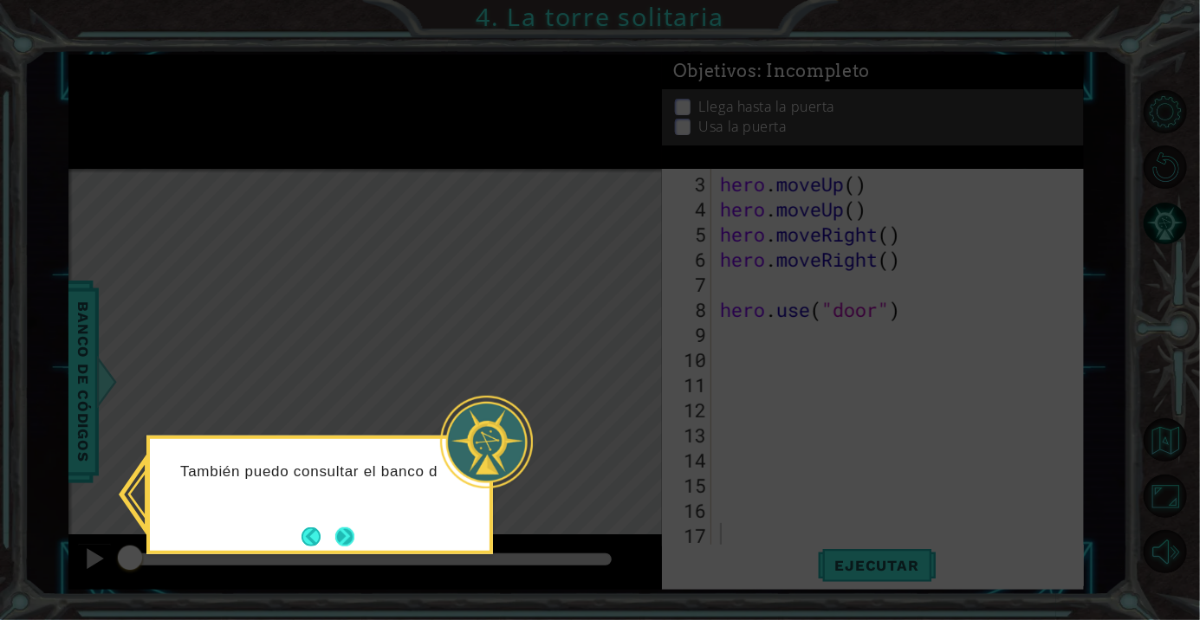
click at [354, 527] on button "Next" at bounding box center [344, 537] width 20 height 20
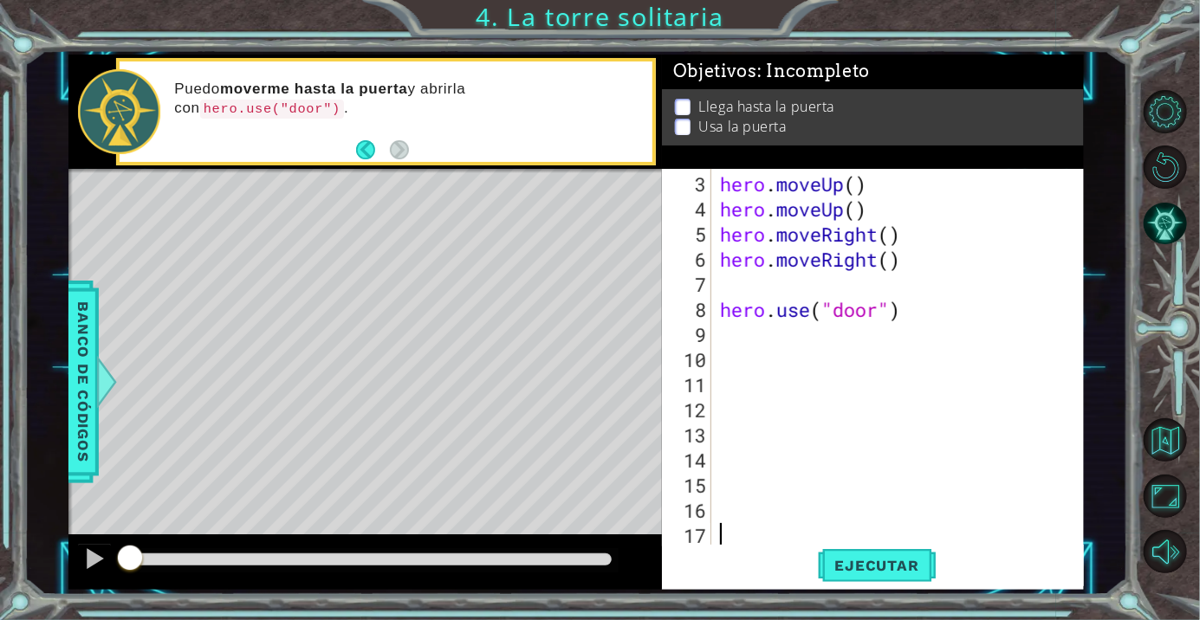
click at [742, 287] on div "hero . moveUp ( ) hero . moveUp ( ) hero . moveRight ( ) hero . moveRight ( ) h…" at bounding box center [903, 385] width 372 height 427
drag, startPoint x: 721, startPoint y: 312, endPoint x: 906, endPoint y: 317, distance: 184.7
click at [906, 317] on div "hero . moveUp ( ) hero . moveUp ( ) hero . moveRight ( ) hero . moveRight ( ) h…" at bounding box center [903, 385] width 372 height 427
type textarea "hero.use("door")"
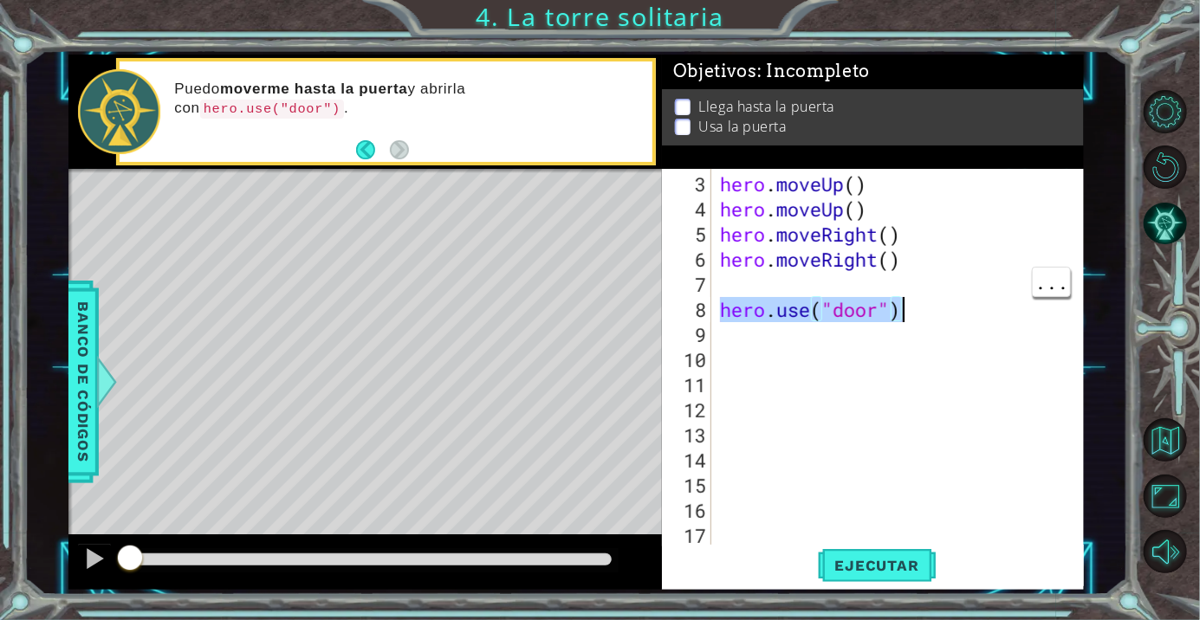
paste textarea "Code Area"
click at [727, 291] on div "hero . moveUp ( ) hero . moveUp ( ) hero . moveRight ( ) hero . moveRight ( ) h…" at bounding box center [903, 385] width 372 height 427
paste textarea "hero.use("door")"
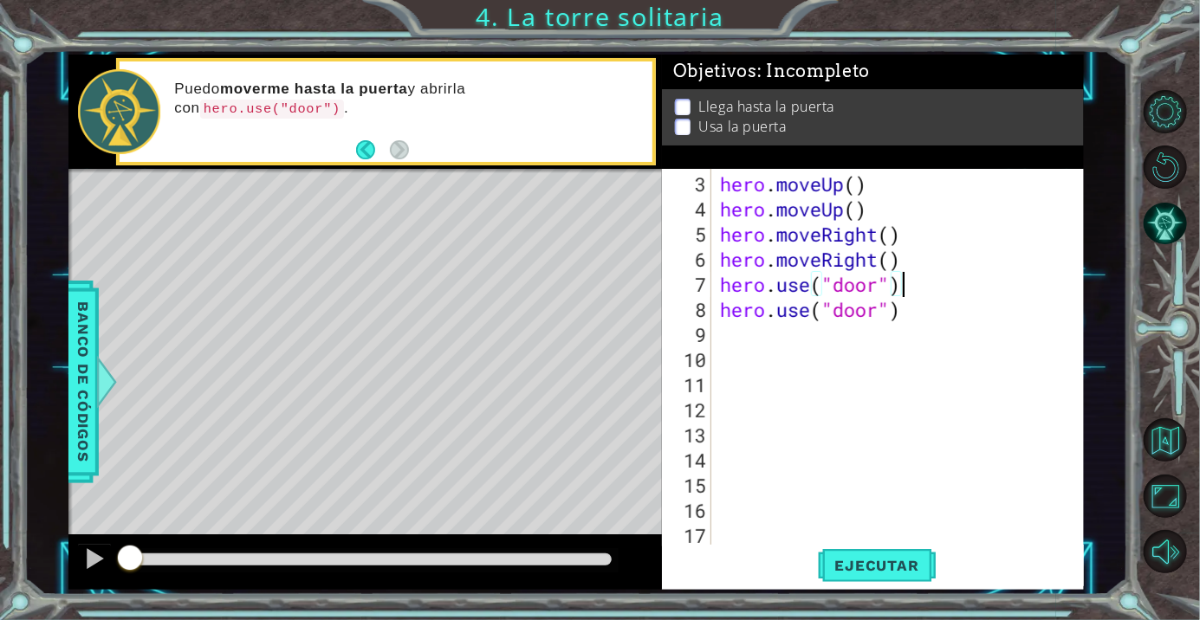
click at [903, 315] on div "hero . moveUp ( ) hero . moveUp ( ) hero . moveRight ( ) hero . moveRight ( ) h…" at bounding box center [903, 385] width 372 height 427
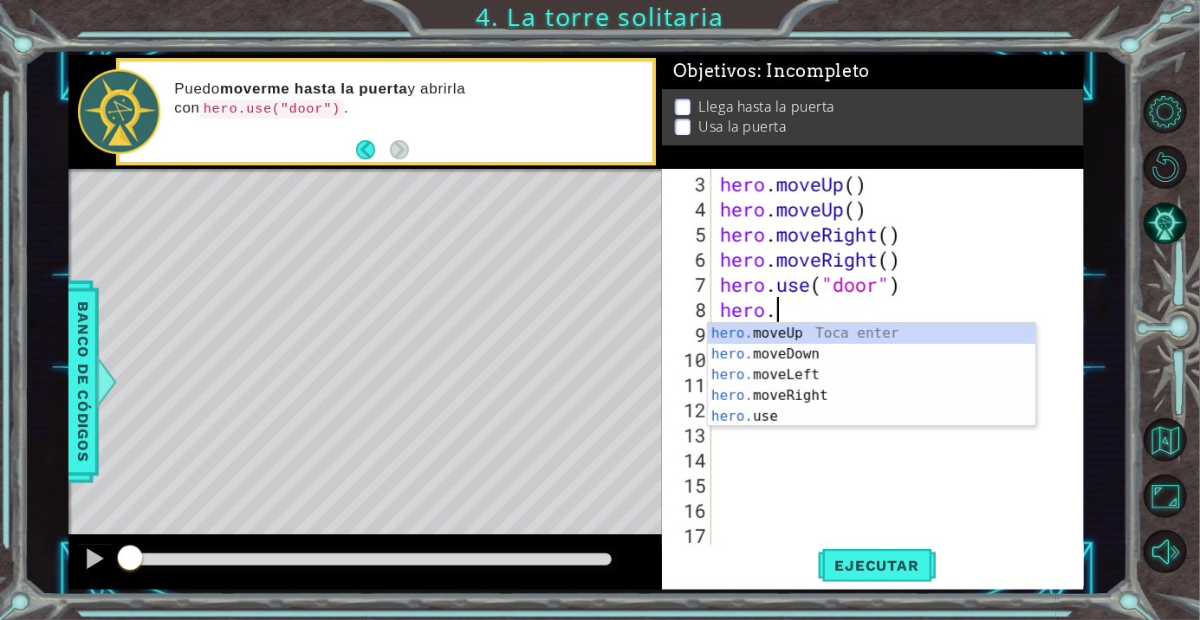
scroll to position [0, 1]
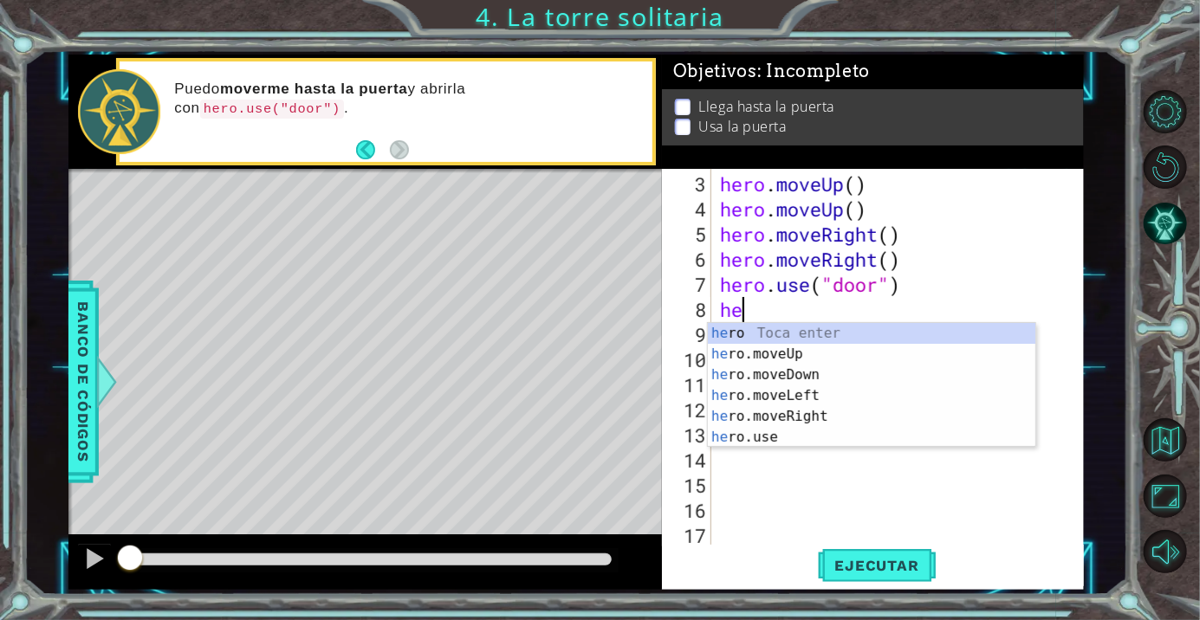
type textarea "h"
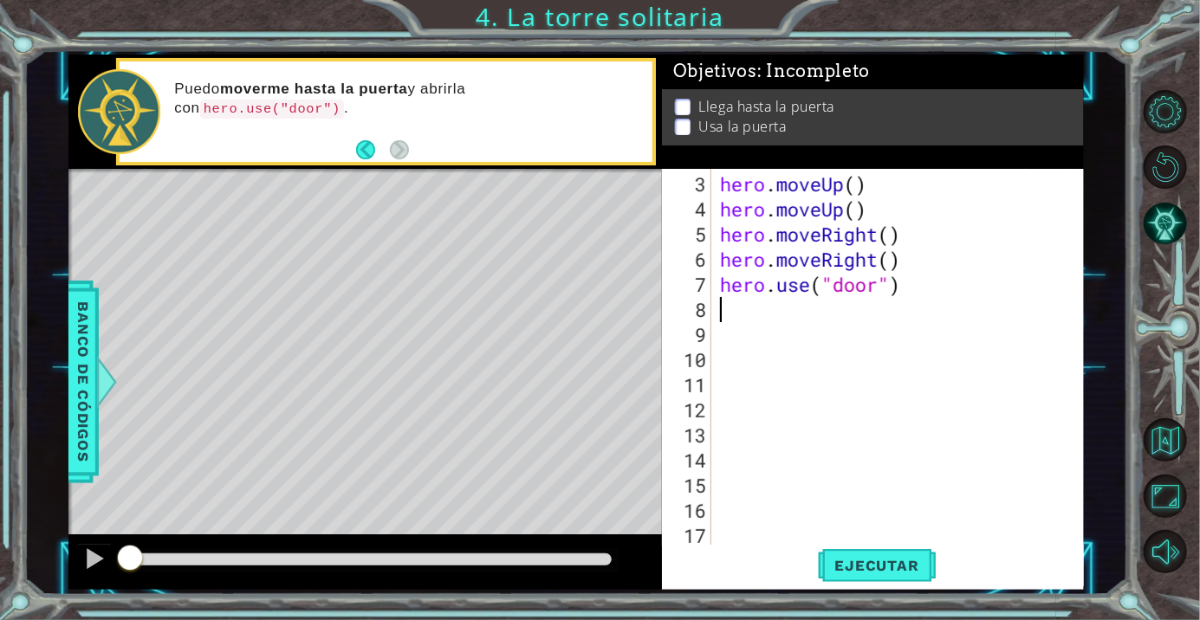
click at [1017, 139] on div "Llega hasta la puerta Usa la puerta" at bounding box center [873, 109] width 422 height 57
click at [761, 292] on div "hero . moveUp ( ) hero . moveUp ( ) hero . moveRight ( ) hero . moveRight ( ) h…" at bounding box center [903, 385] width 372 height 427
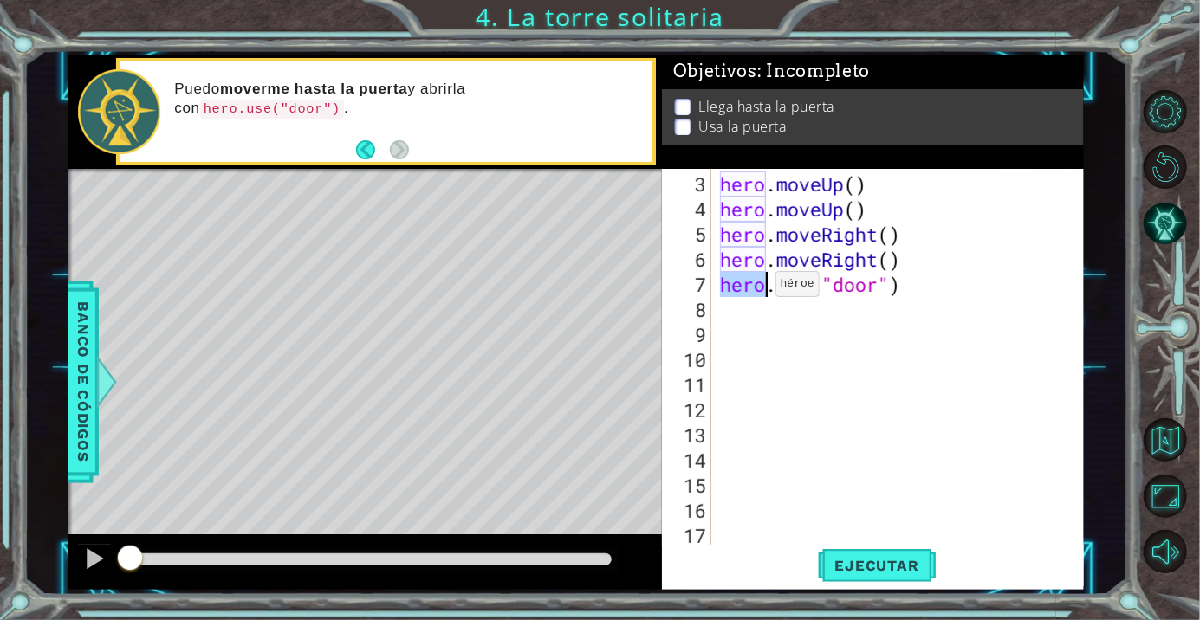
type textarea "hero.use("door")"
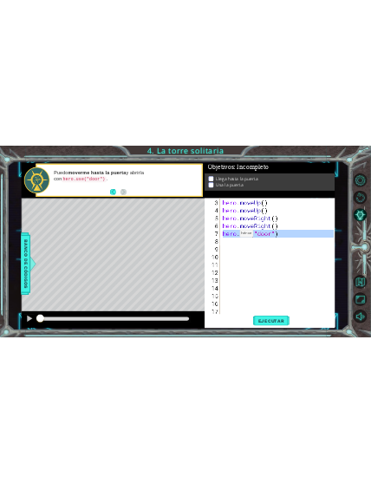
scroll to position [1, 0]
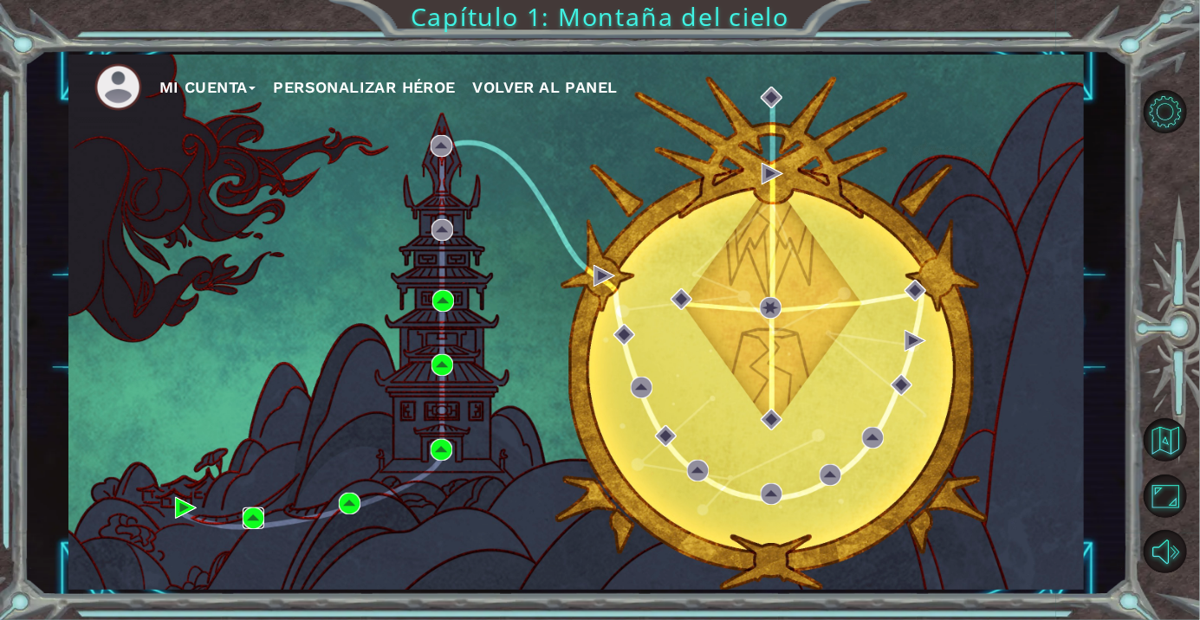
click at [257, 519] on img at bounding box center [254, 519] width 22 height 22
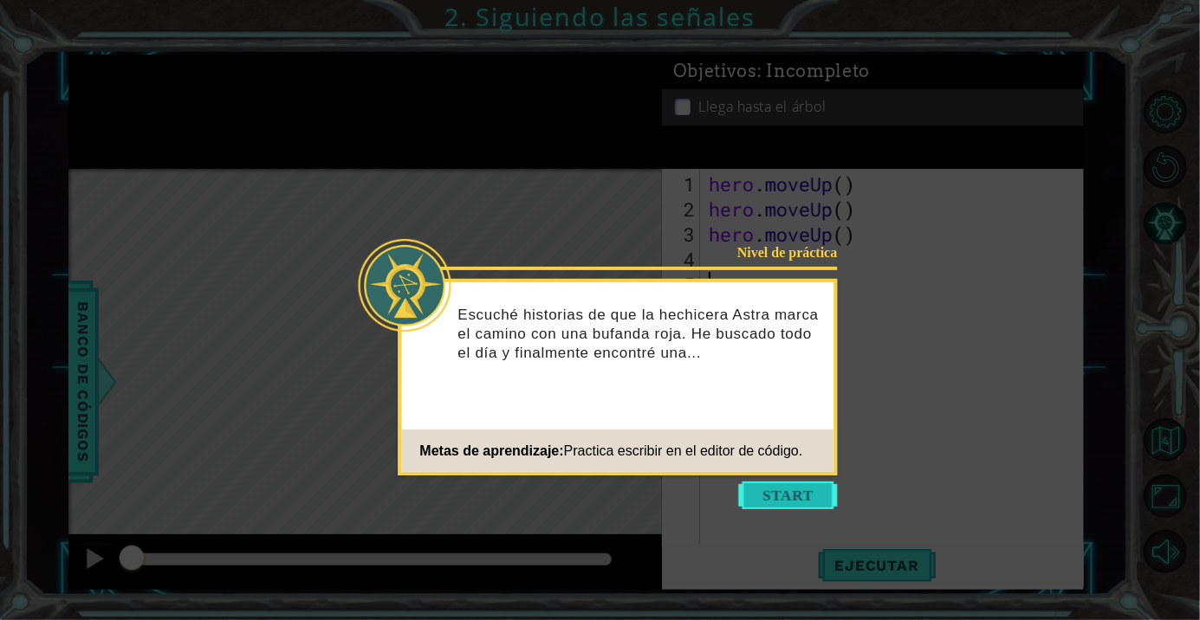
click at [797, 497] on button "Start" at bounding box center [788, 496] width 99 height 28
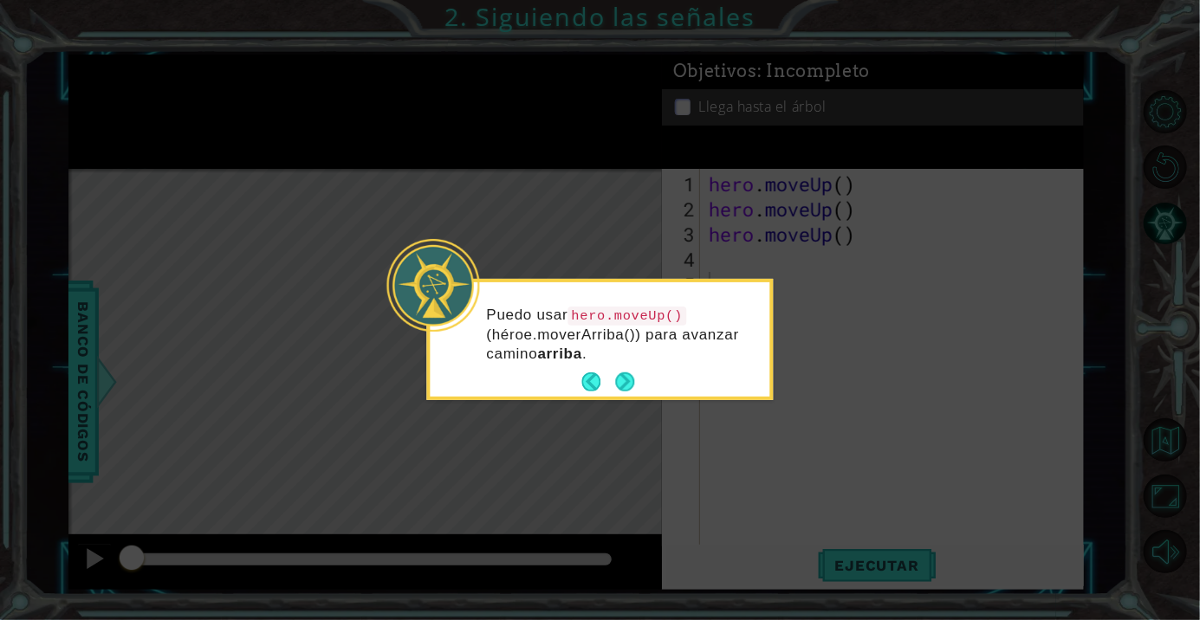
click at [713, 546] on icon at bounding box center [600, 310] width 1200 height 620
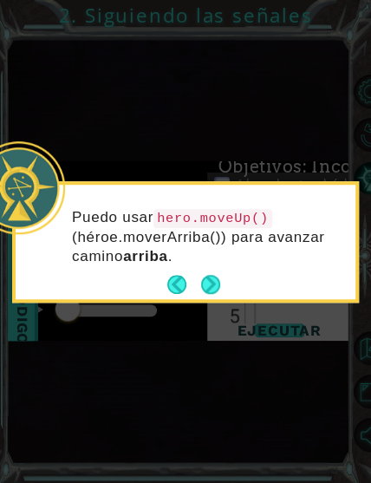
scroll to position [141, 0]
